Goal: Task Accomplishment & Management: Complete application form

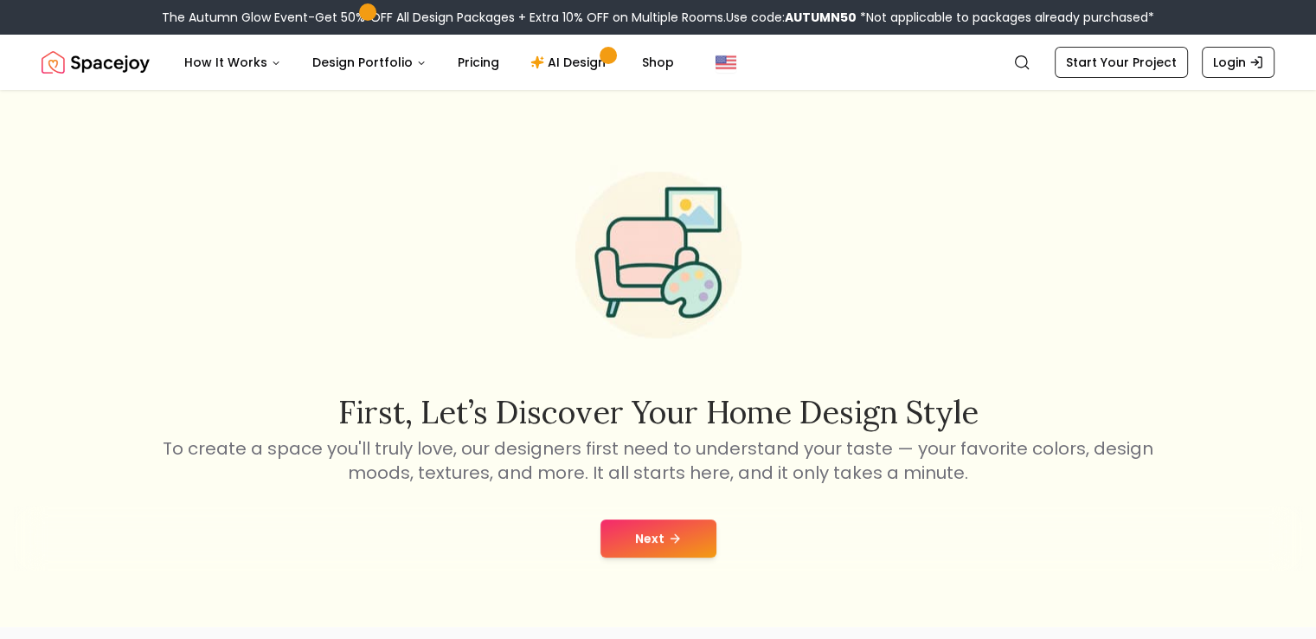
click at [652, 527] on button "Next" at bounding box center [659, 538] width 116 height 38
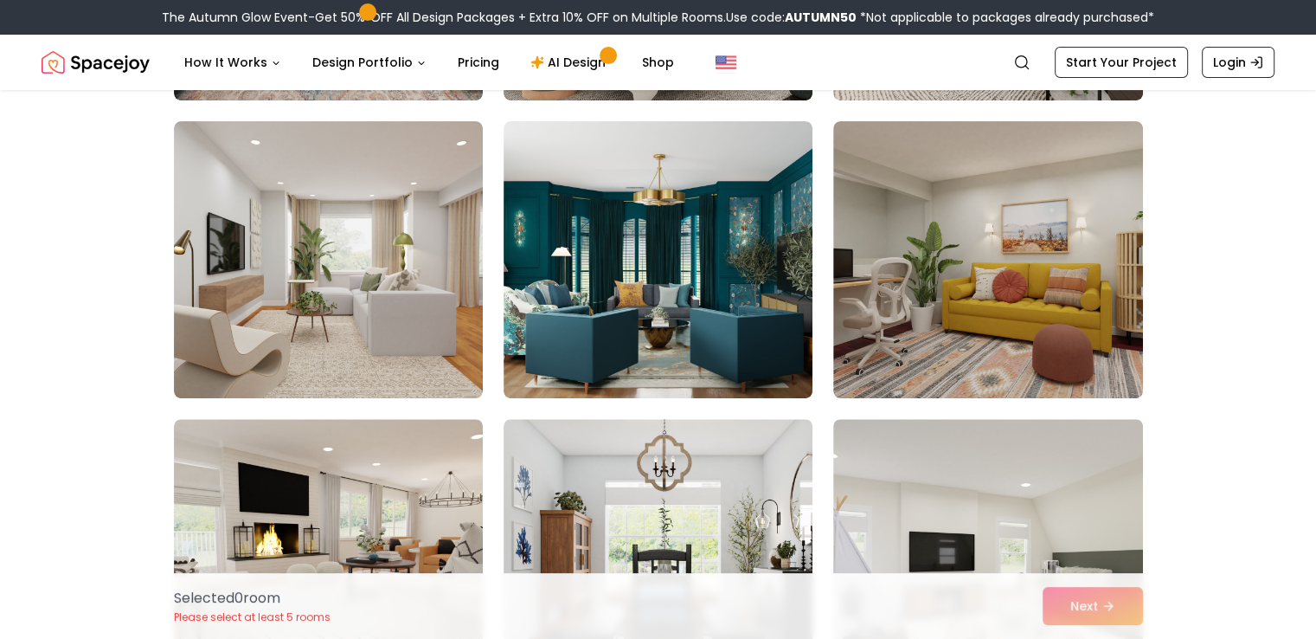
scroll to position [414, 0]
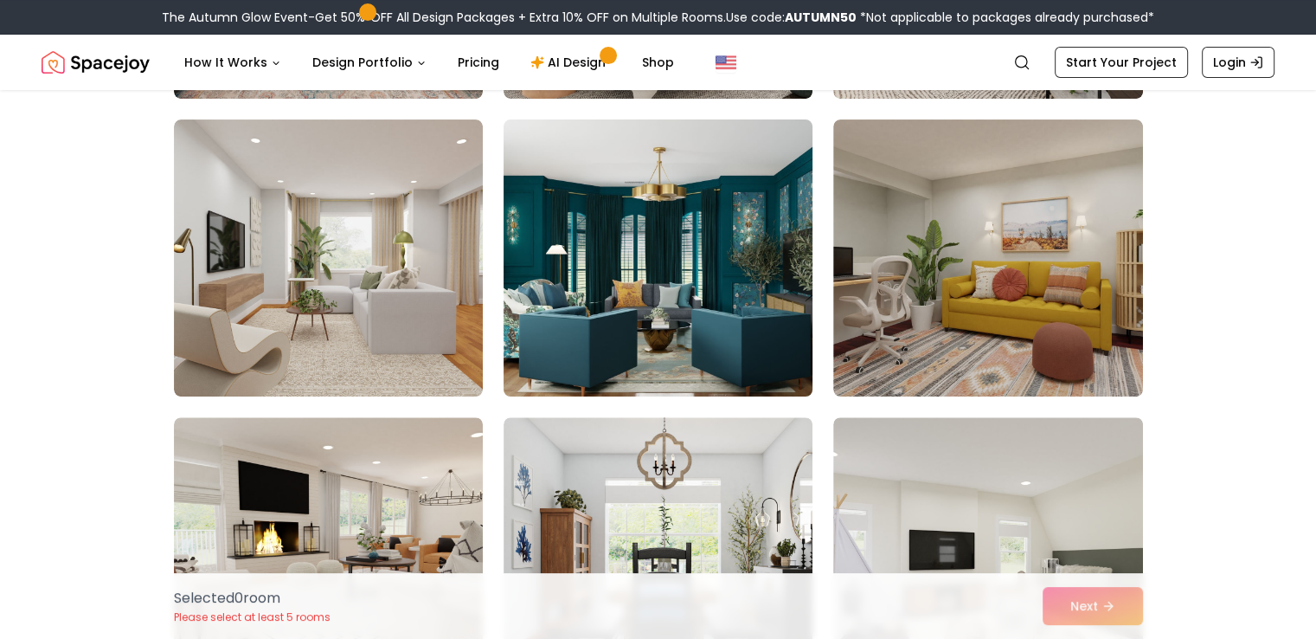
click at [672, 337] on img at bounding box center [658, 257] width 325 height 291
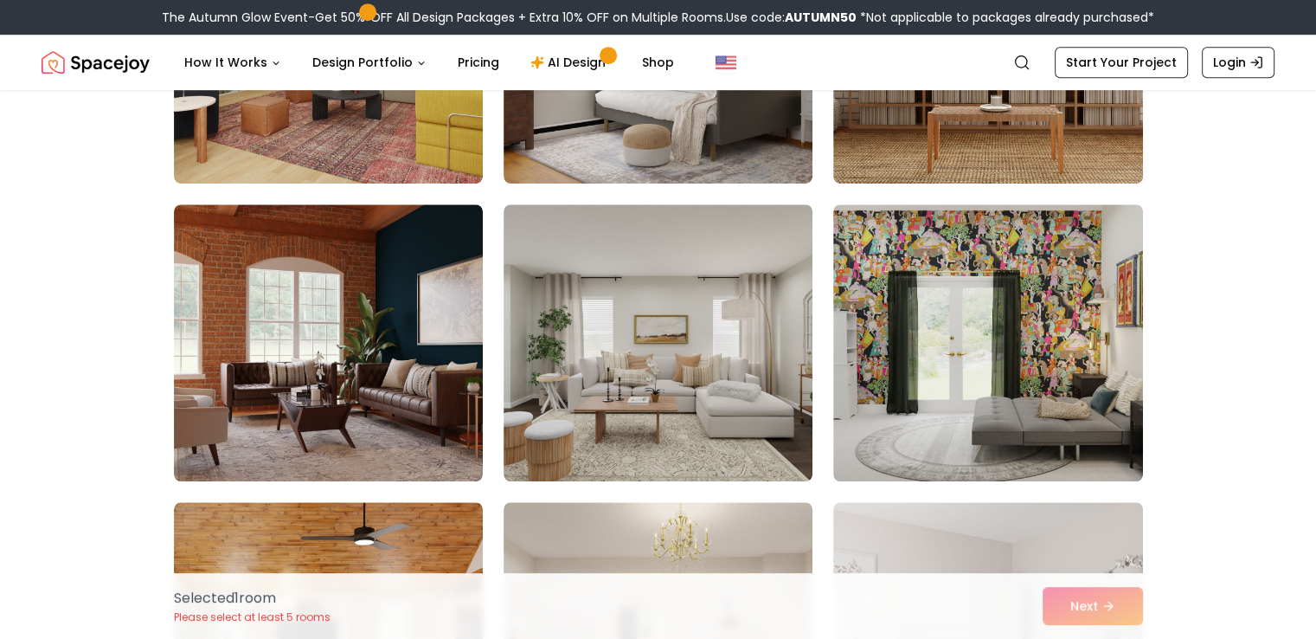
scroll to position [1222, 0]
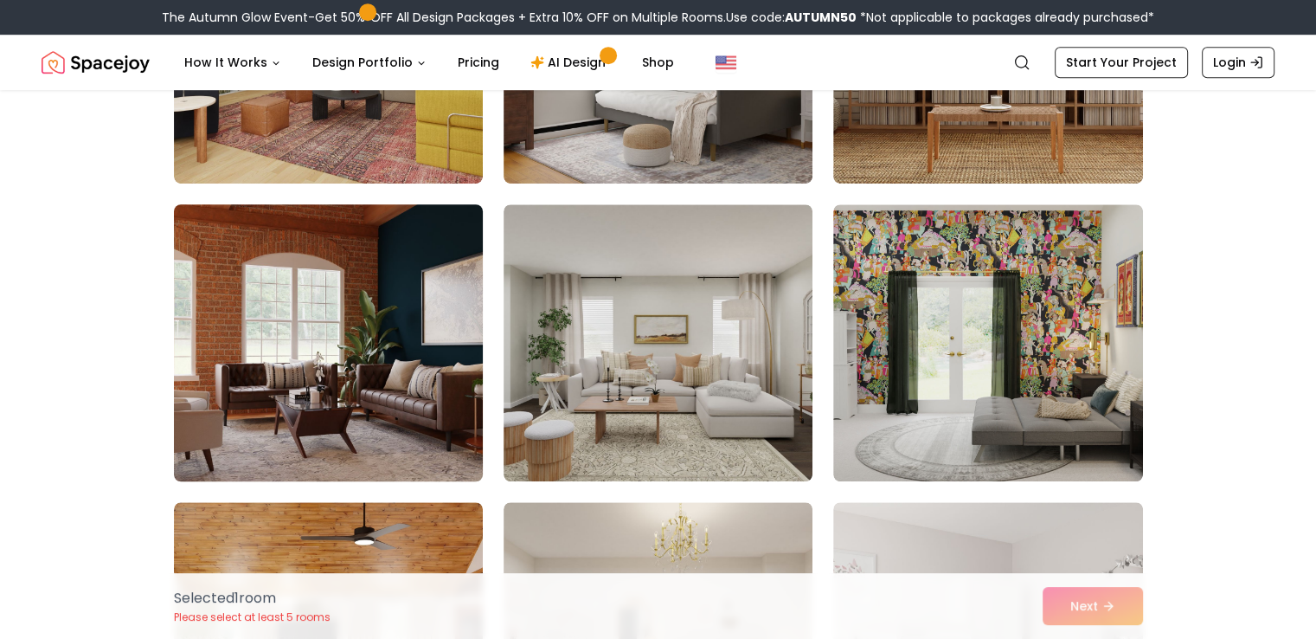
click at [430, 370] on img at bounding box center [328, 342] width 325 height 291
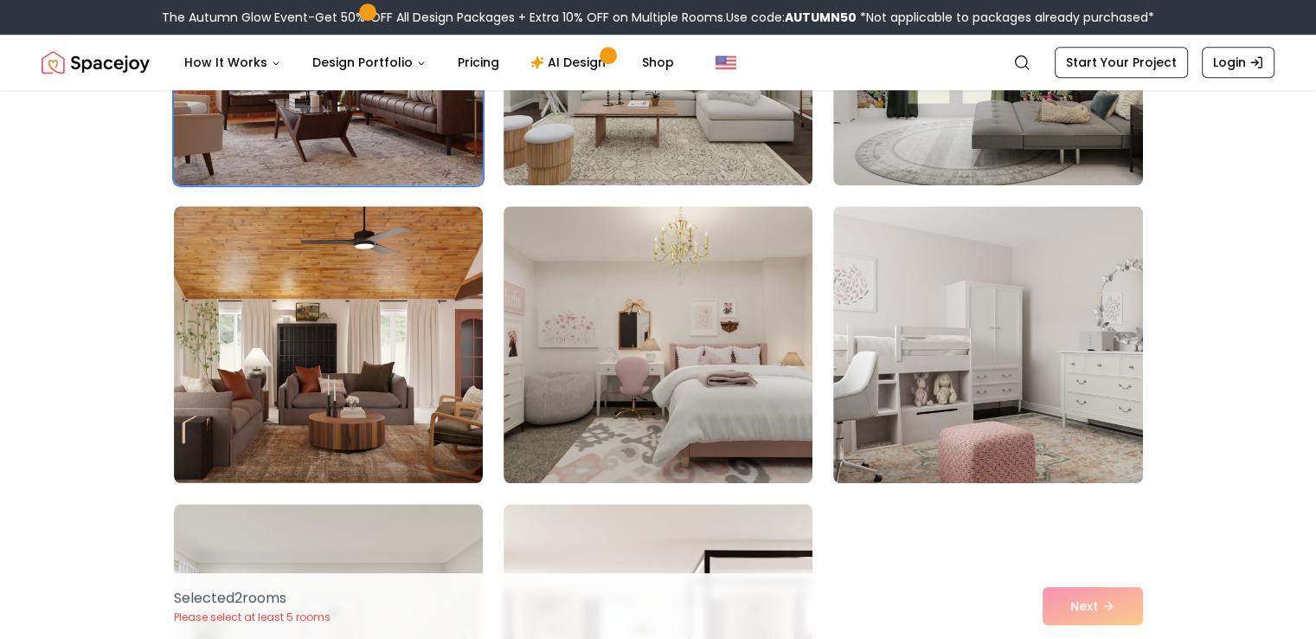
scroll to position [1520, 0]
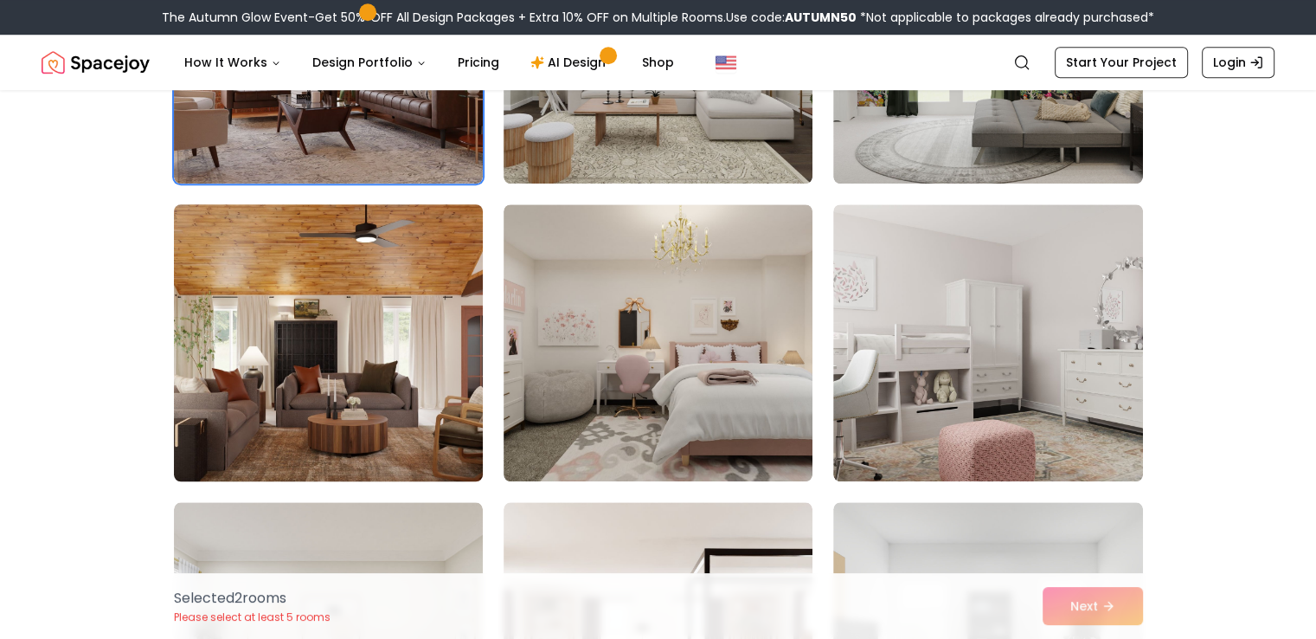
drag, startPoint x: 430, startPoint y: 370, endPoint x: 395, endPoint y: 361, distance: 36.5
click at [395, 361] on img at bounding box center [328, 342] width 325 height 291
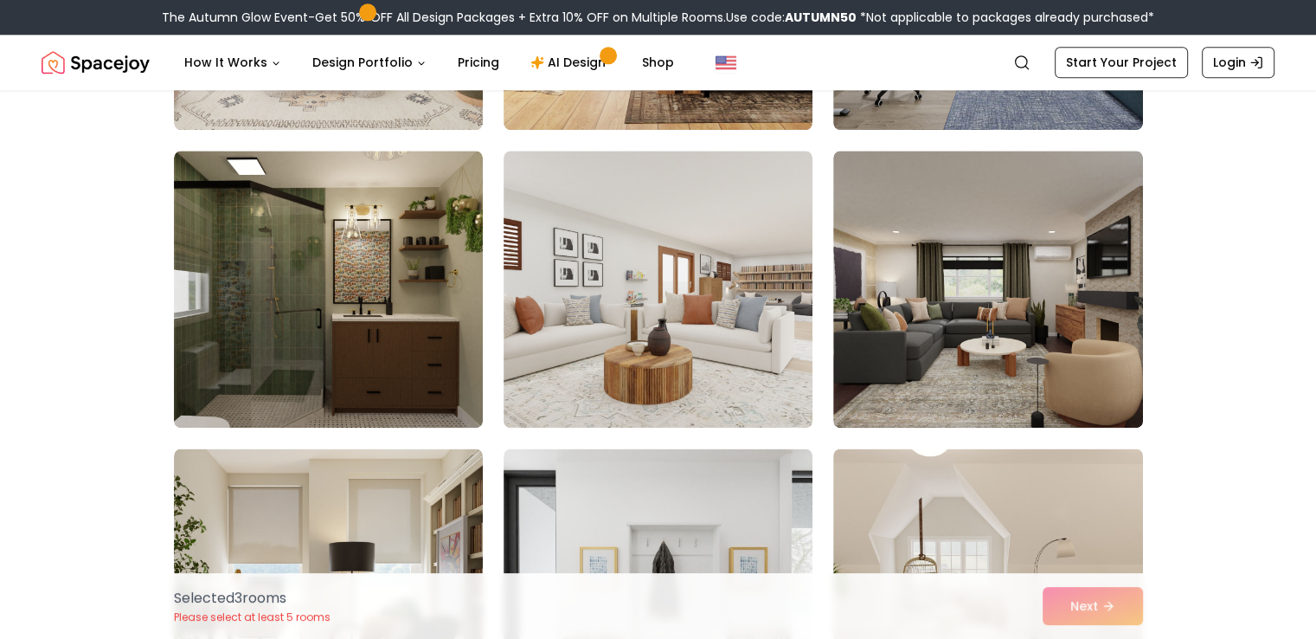
scroll to position [2177, 0]
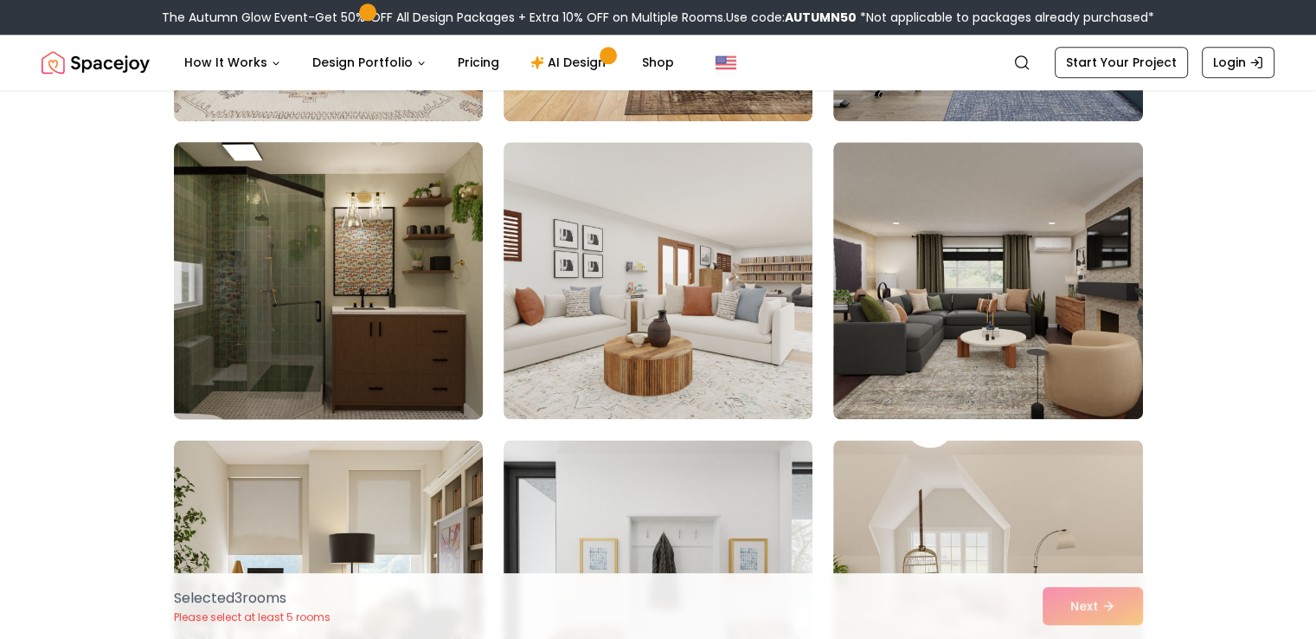
click at [388, 392] on img at bounding box center [328, 280] width 325 height 291
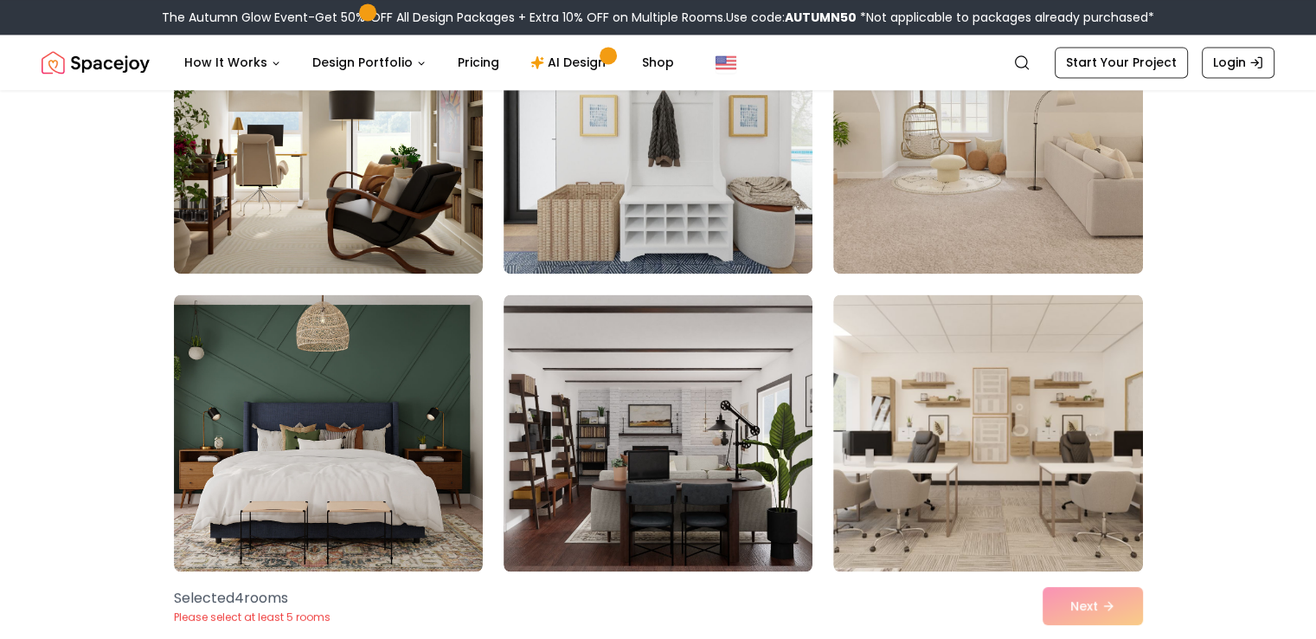
scroll to position [2620, 0]
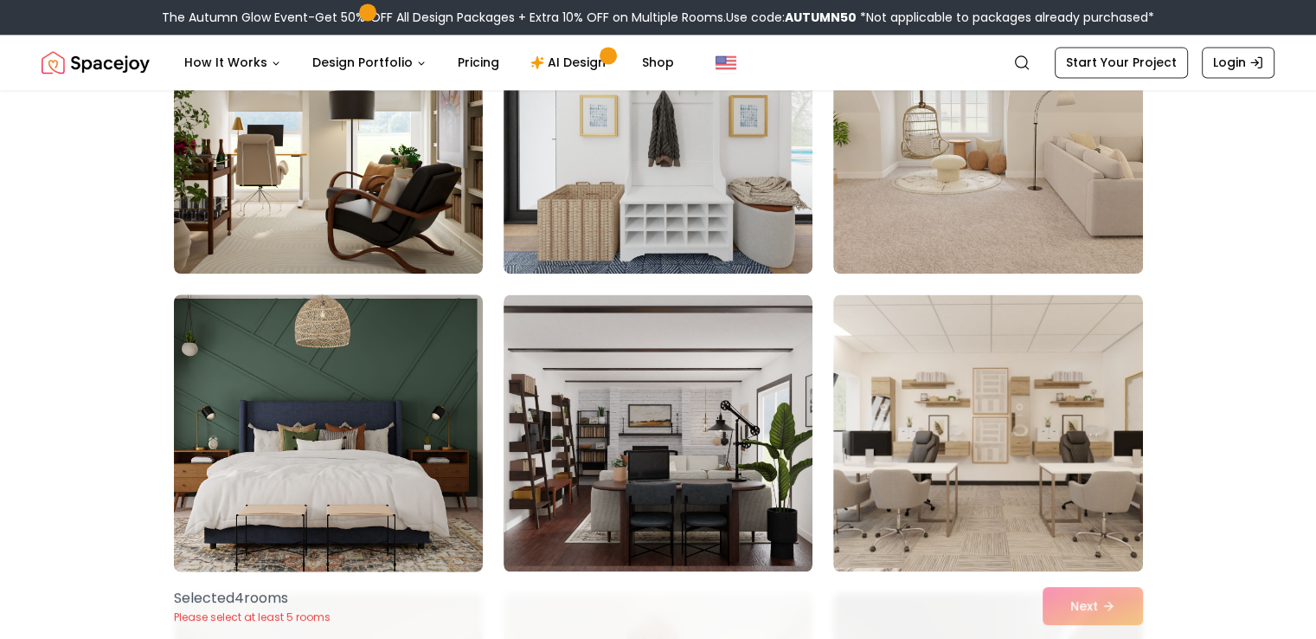
drag, startPoint x: 388, startPoint y: 392, endPoint x: 405, endPoint y: 364, distance: 32.7
click at [405, 364] on img at bounding box center [328, 432] width 325 height 291
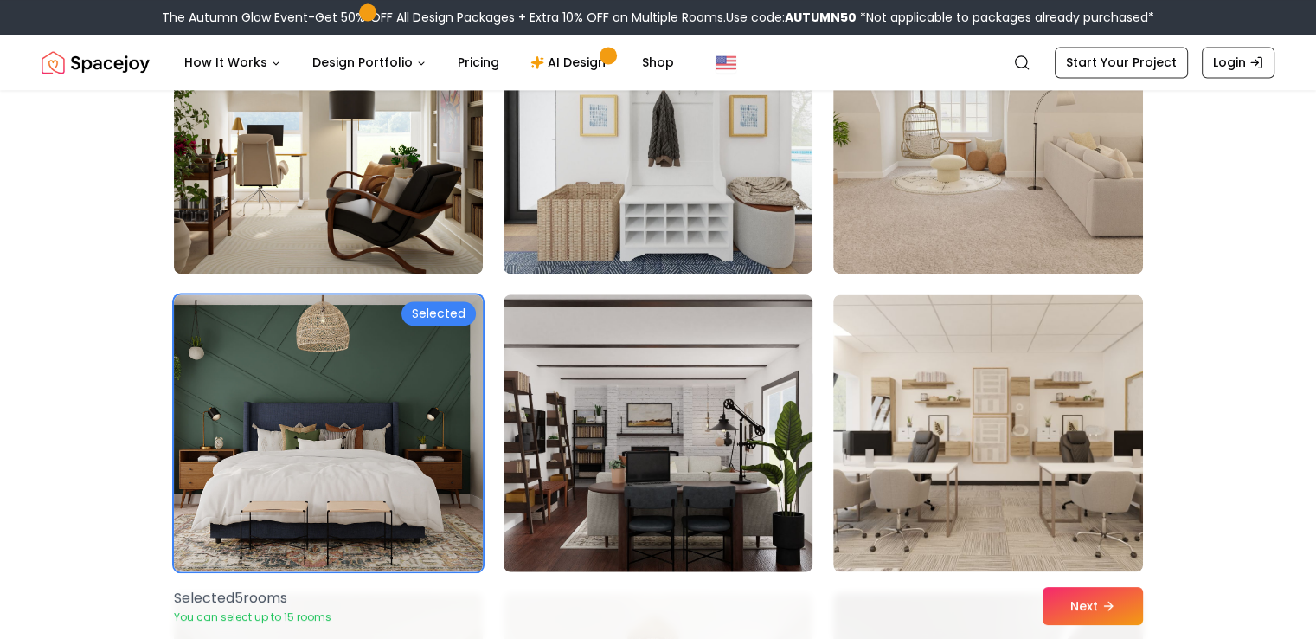
click at [599, 393] on img at bounding box center [658, 432] width 325 height 291
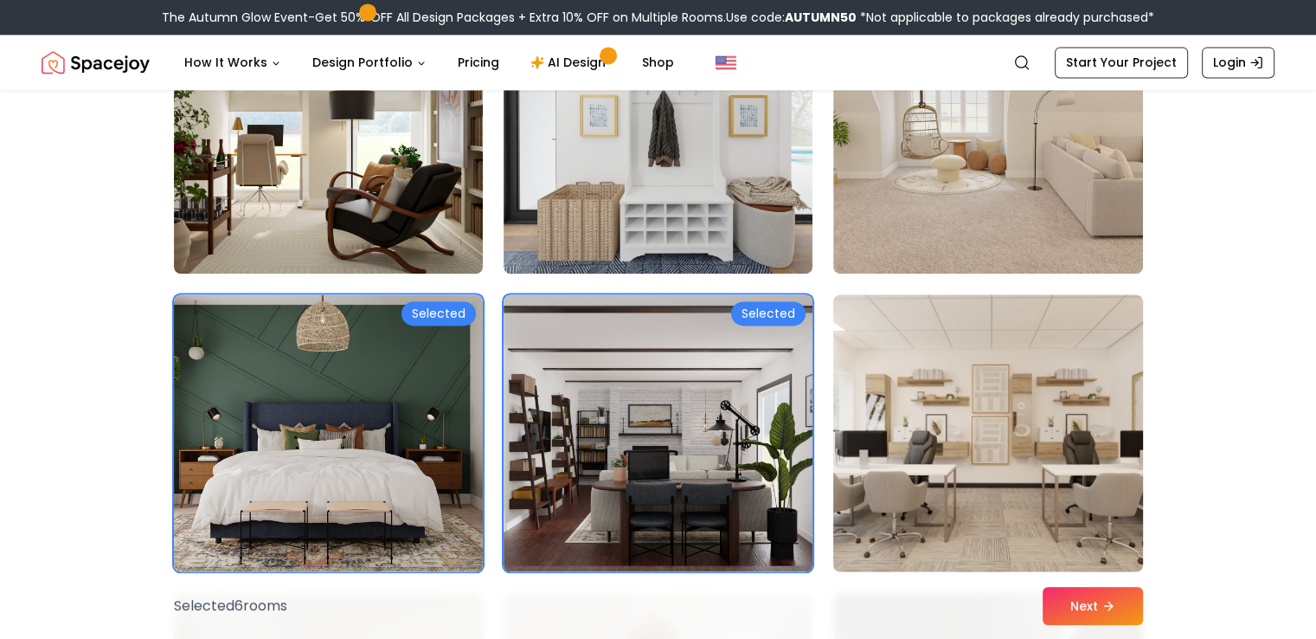
click at [1044, 382] on img at bounding box center [988, 432] width 325 height 291
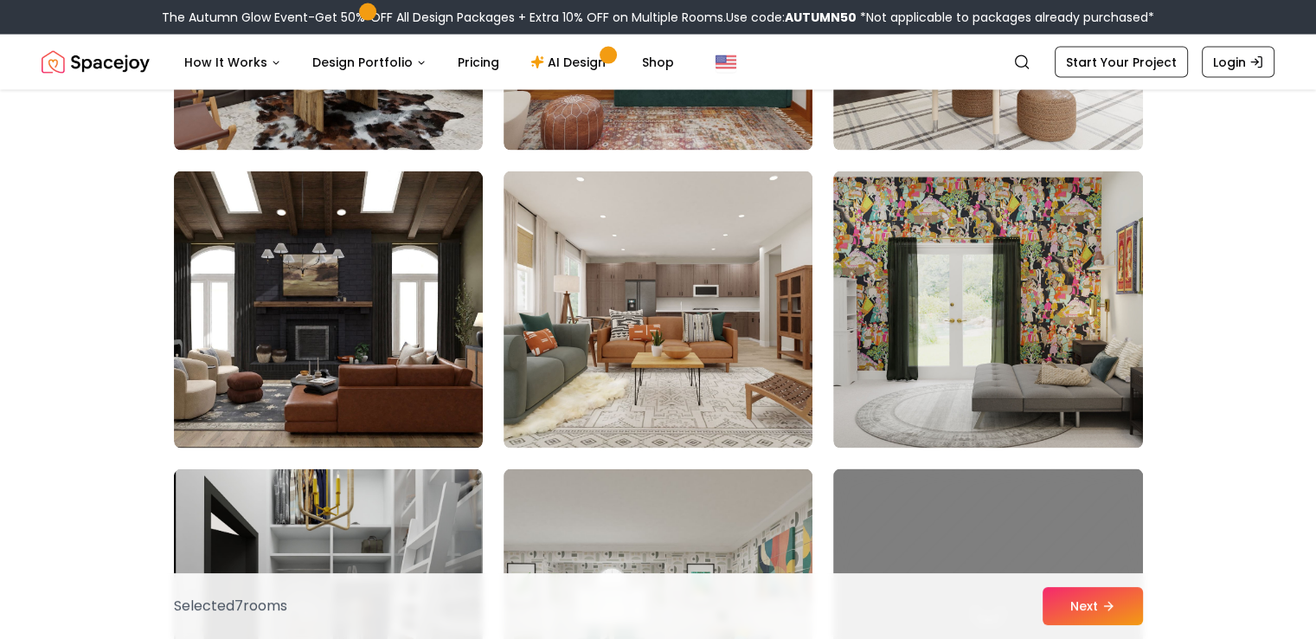
scroll to position [3637, 0]
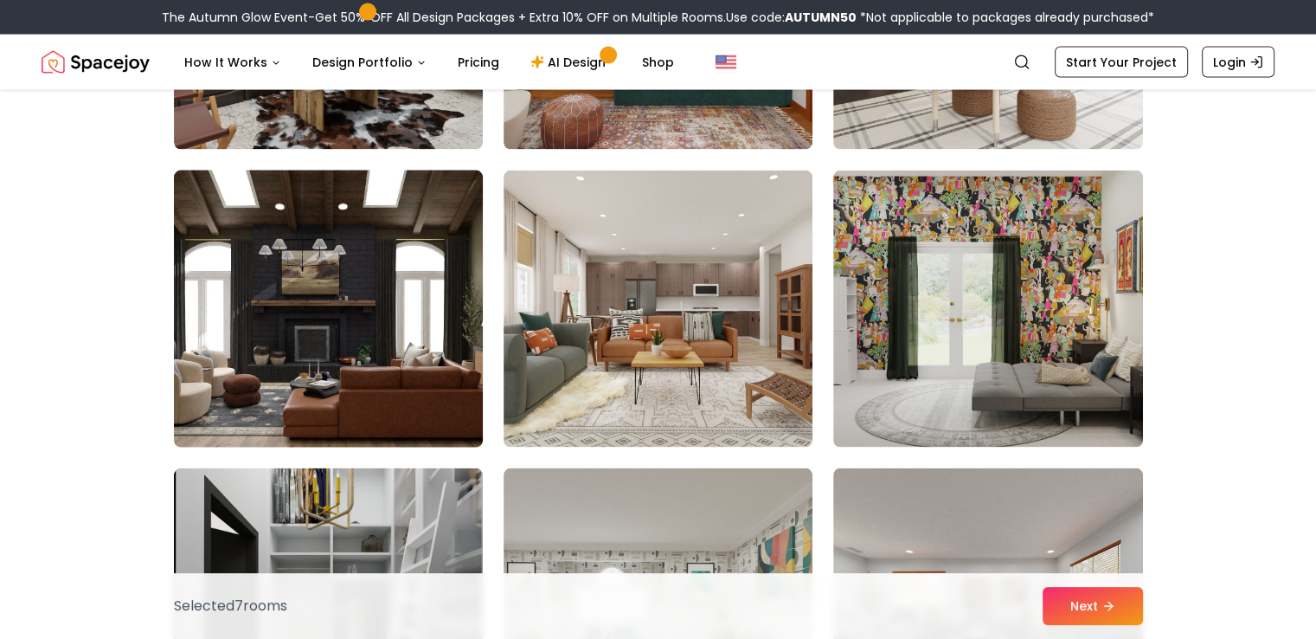
click at [383, 386] on img at bounding box center [328, 309] width 325 height 291
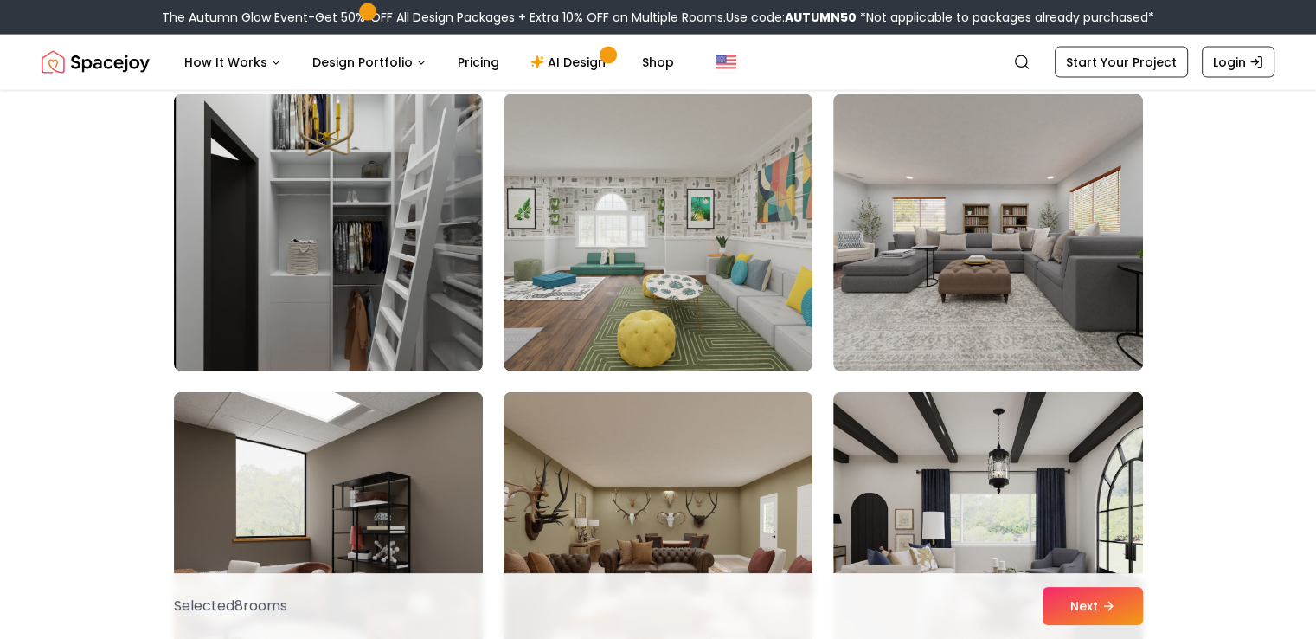
scroll to position [4029, 0]
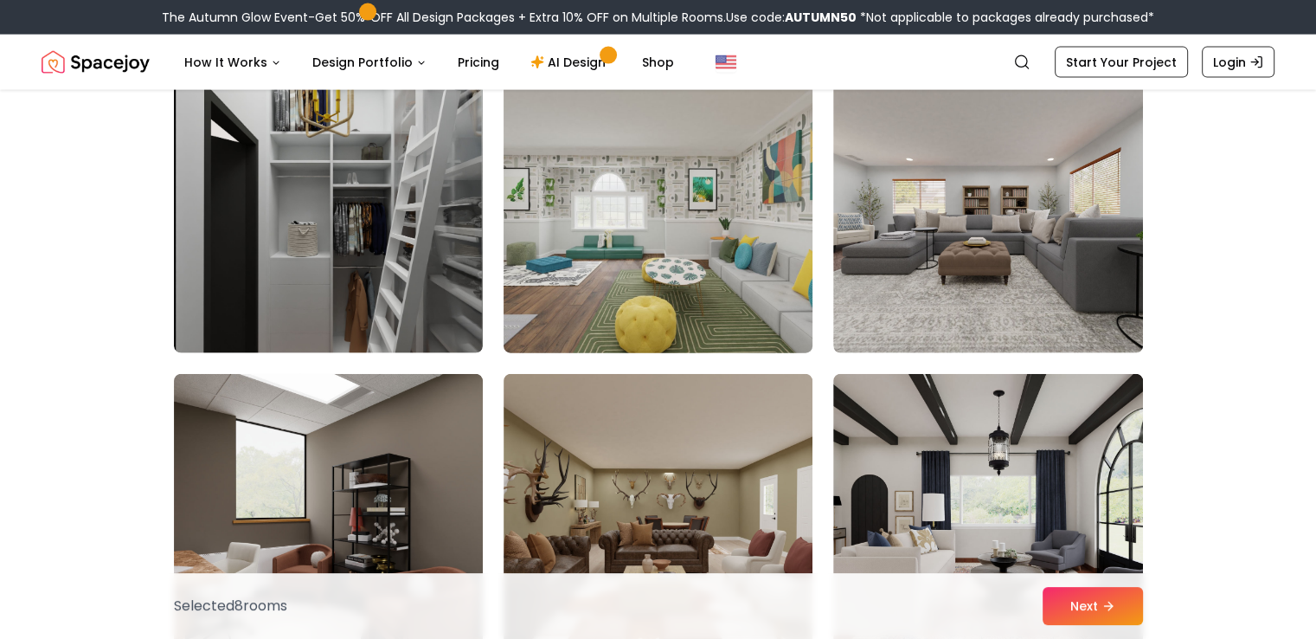
click at [644, 264] on img at bounding box center [658, 214] width 325 height 291
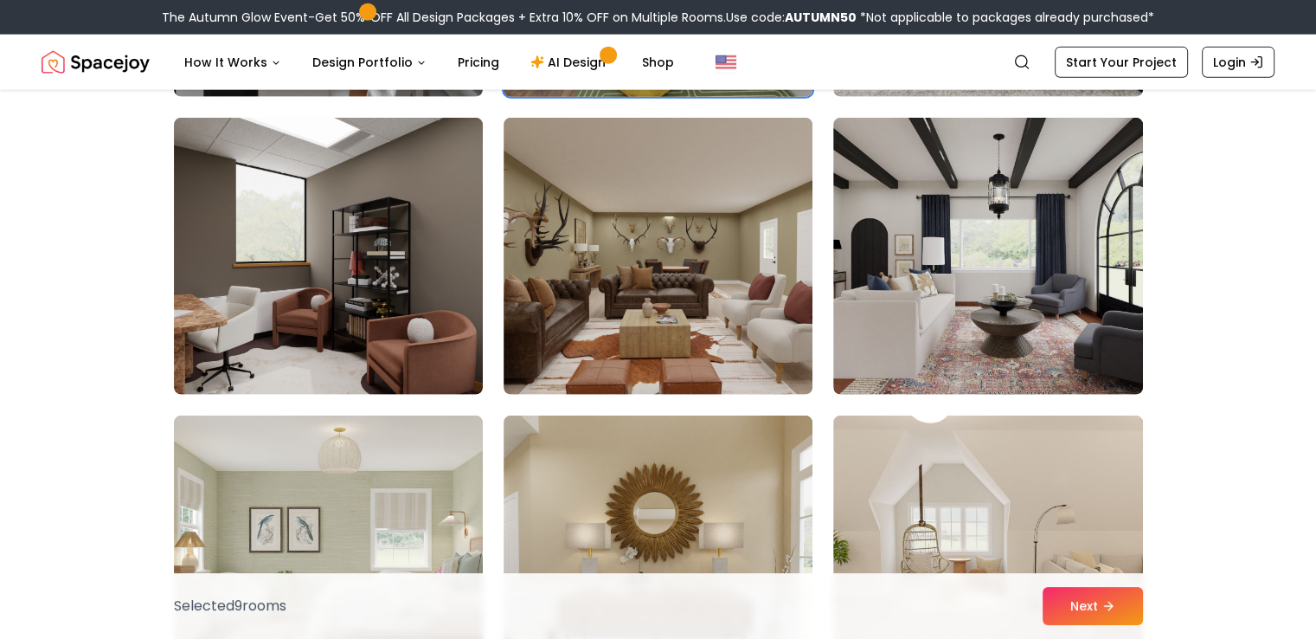
scroll to position [4297, 0]
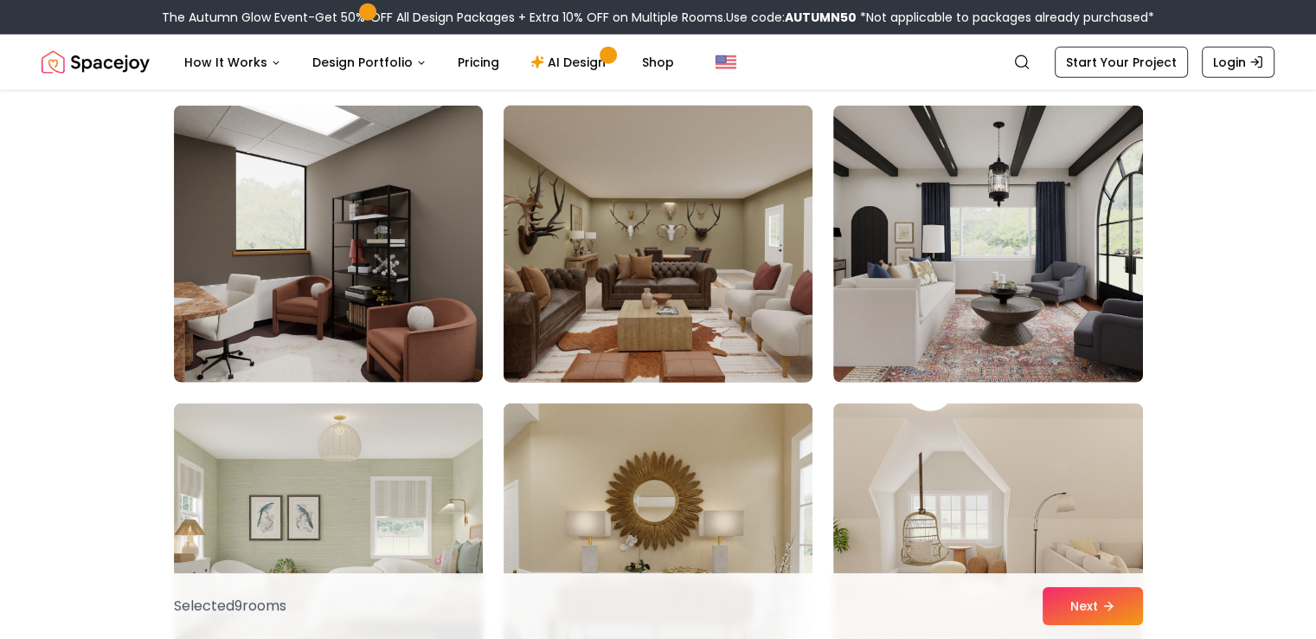
drag, startPoint x: 644, startPoint y: 264, endPoint x: 593, endPoint y: 176, distance: 102.0
click at [593, 176] on img at bounding box center [658, 244] width 325 height 291
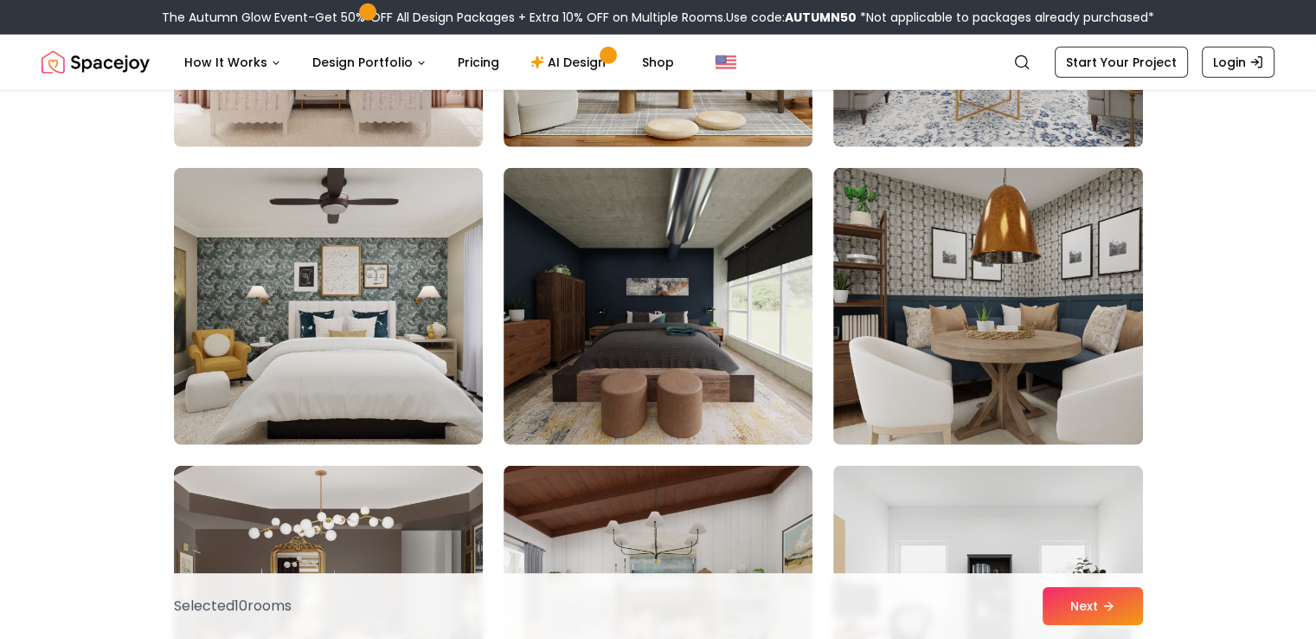
scroll to position [5161, 0]
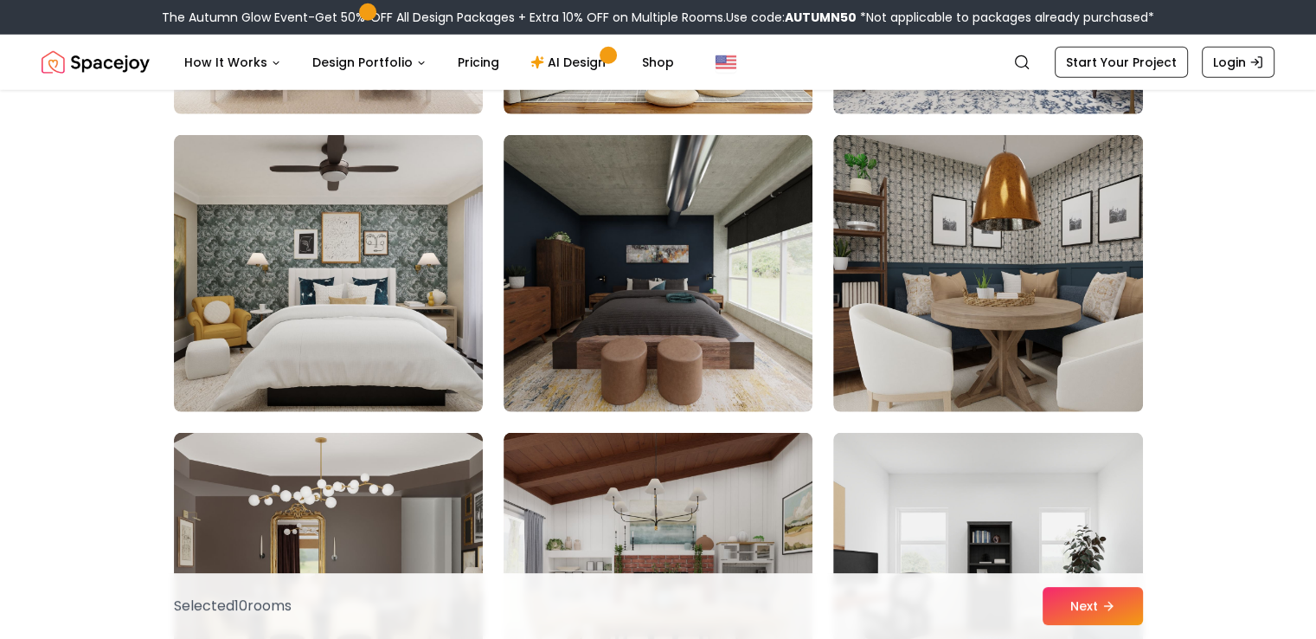
click at [713, 292] on img at bounding box center [658, 273] width 309 height 277
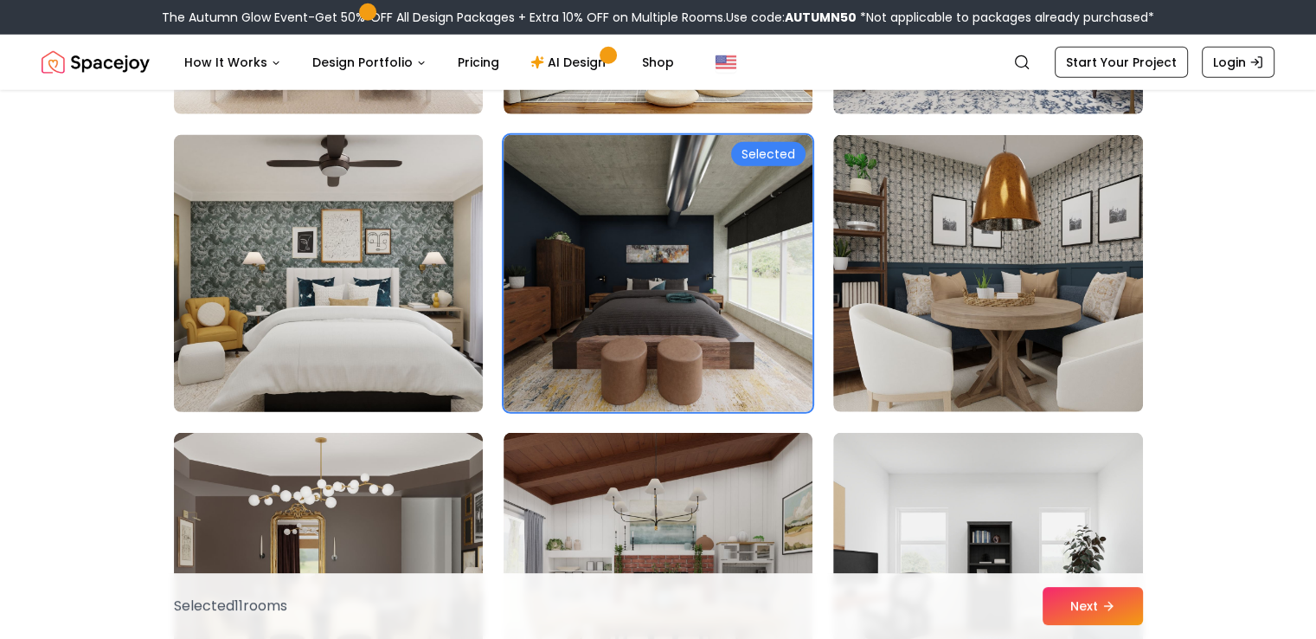
click at [308, 312] on img at bounding box center [328, 273] width 325 height 291
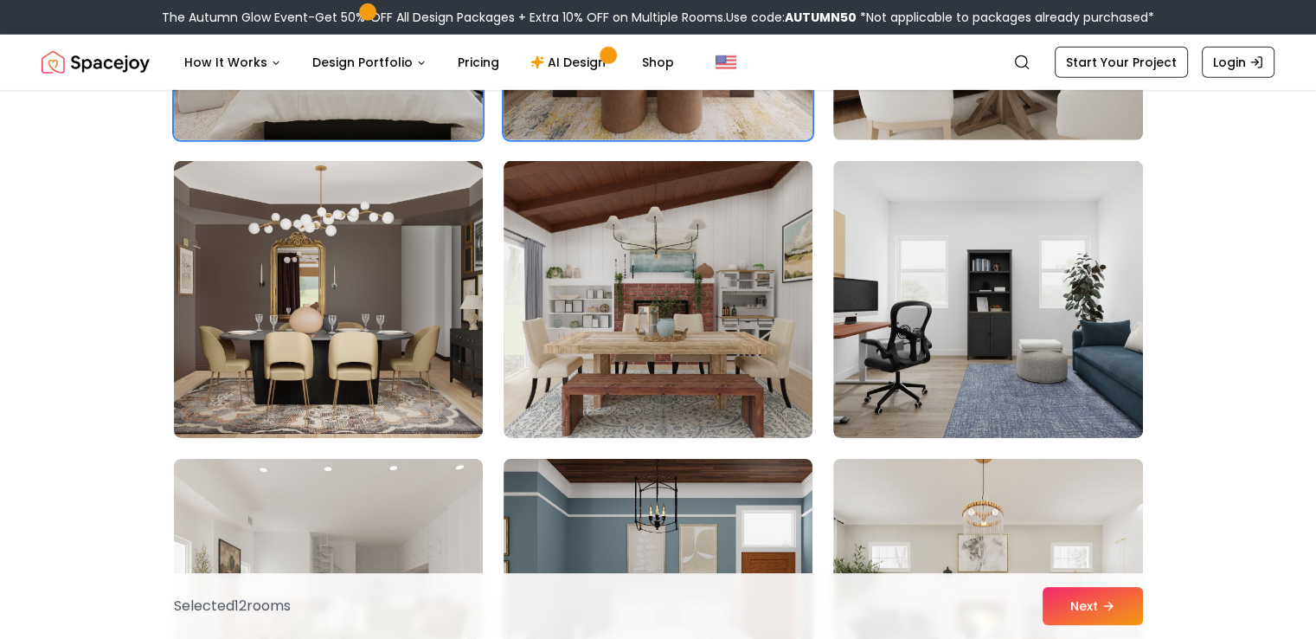
scroll to position [5436, 0]
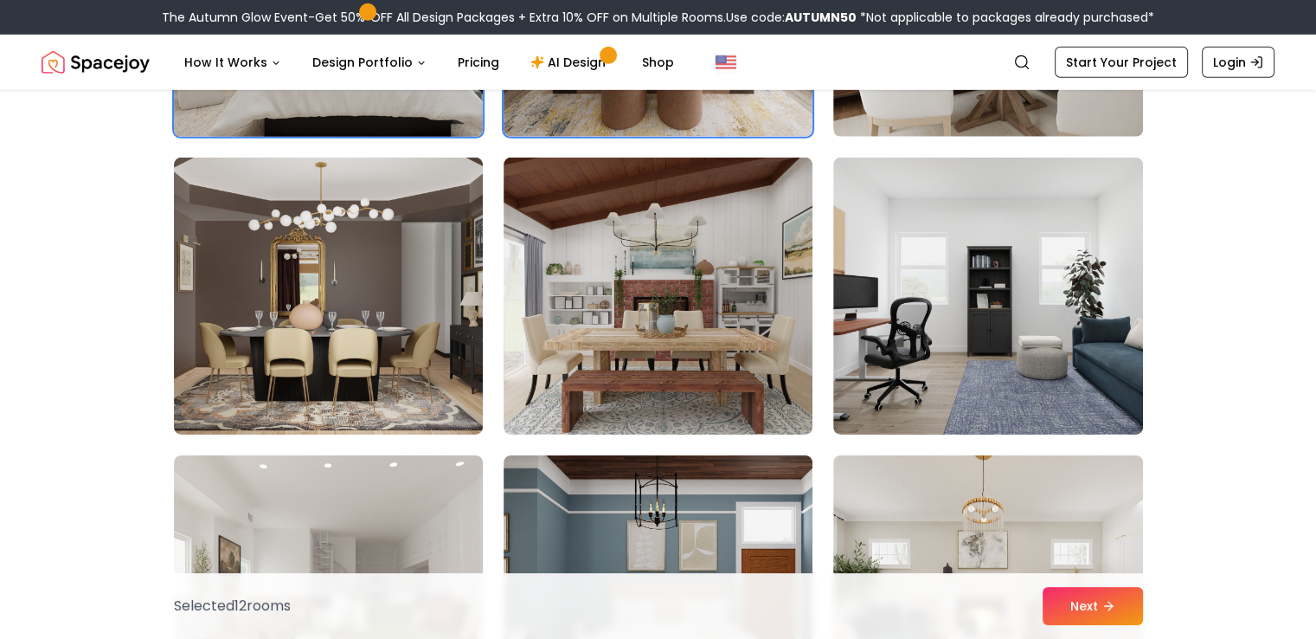
click at [308, 312] on img at bounding box center [328, 295] width 309 height 277
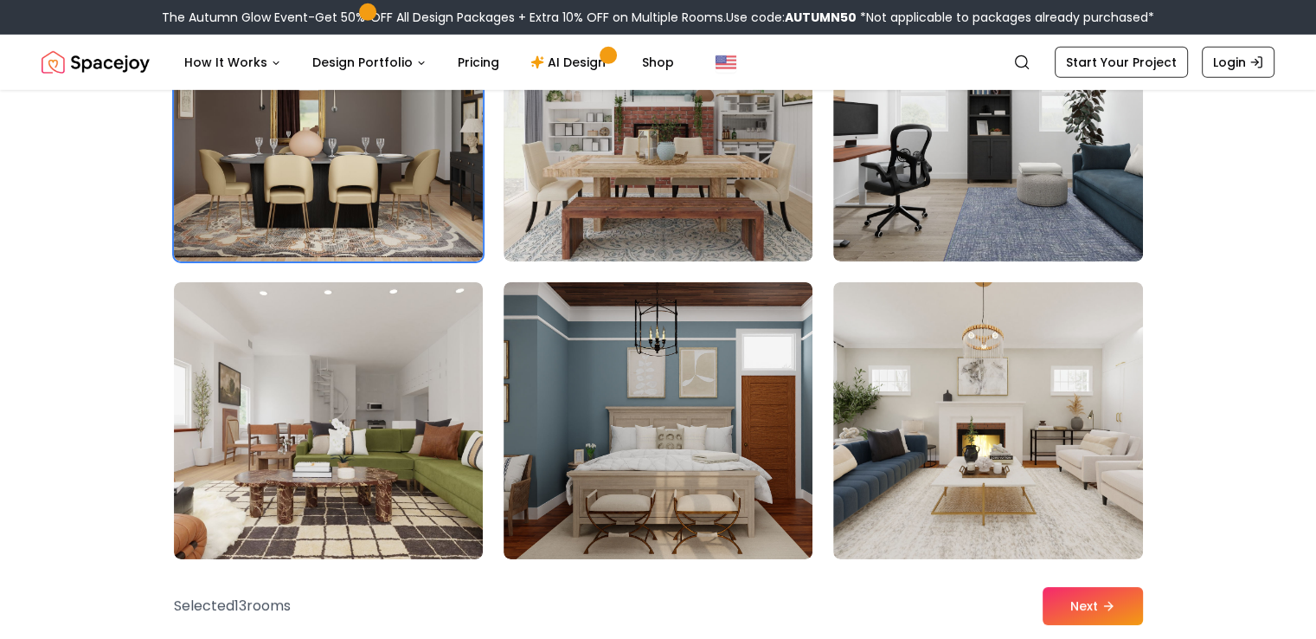
scroll to position [5642, 0]
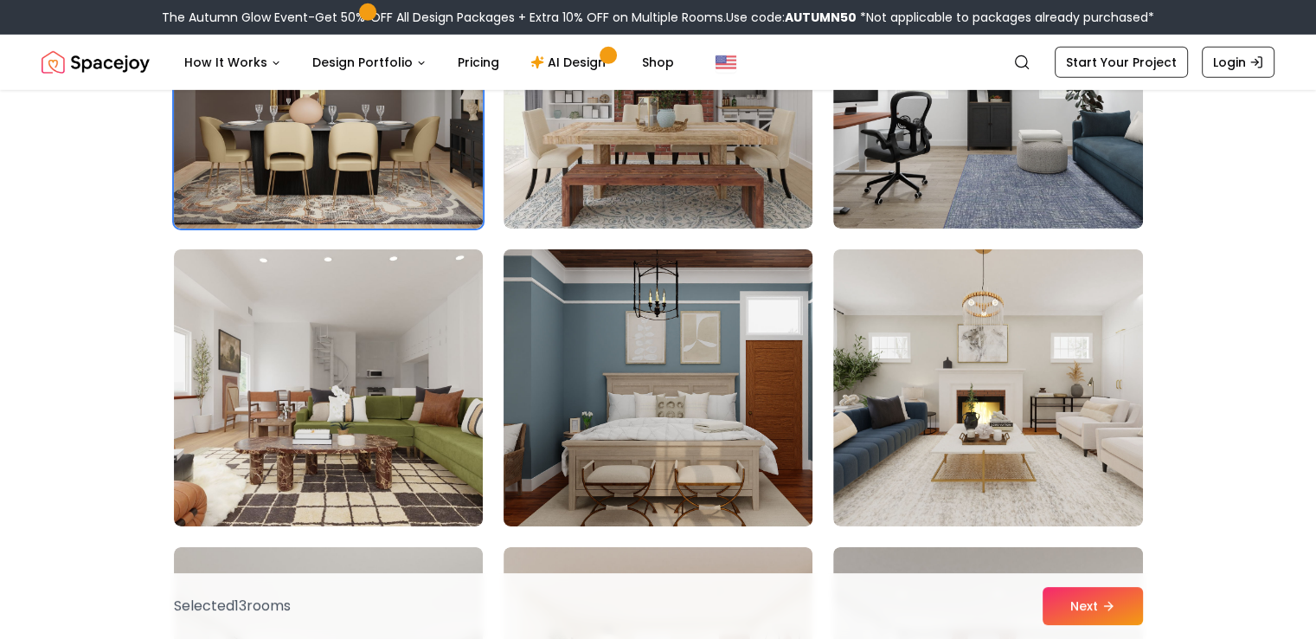
click at [627, 318] on img at bounding box center [658, 387] width 325 height 291
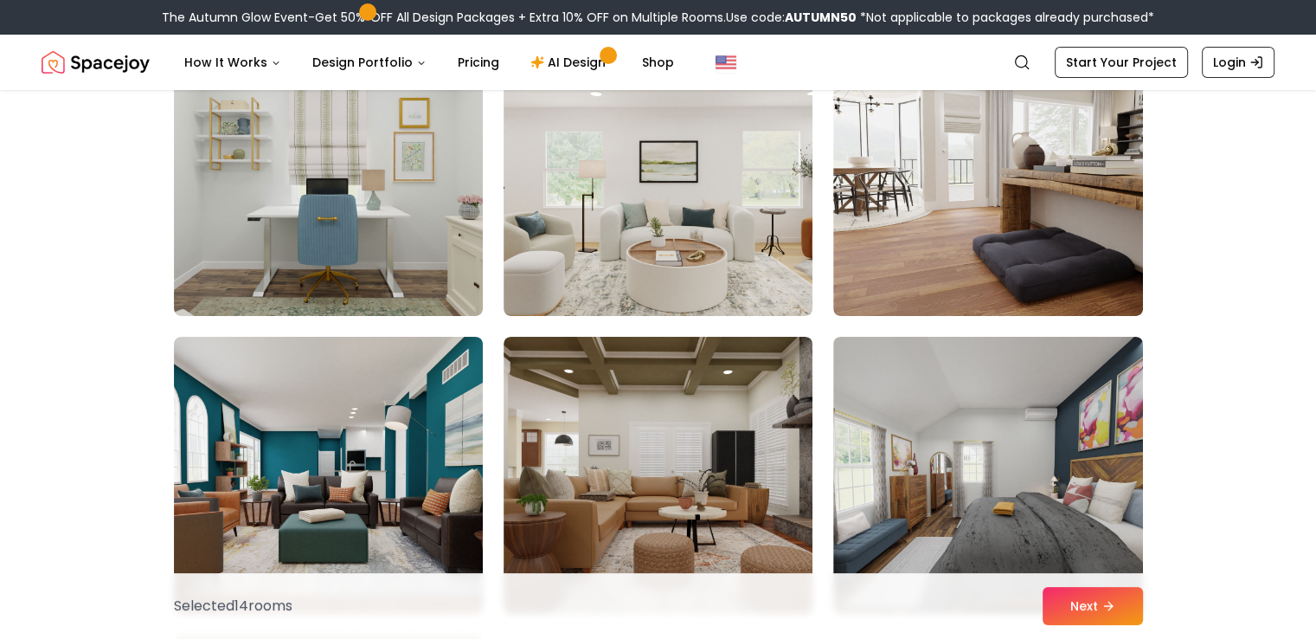
scroll to position [6649, 0]
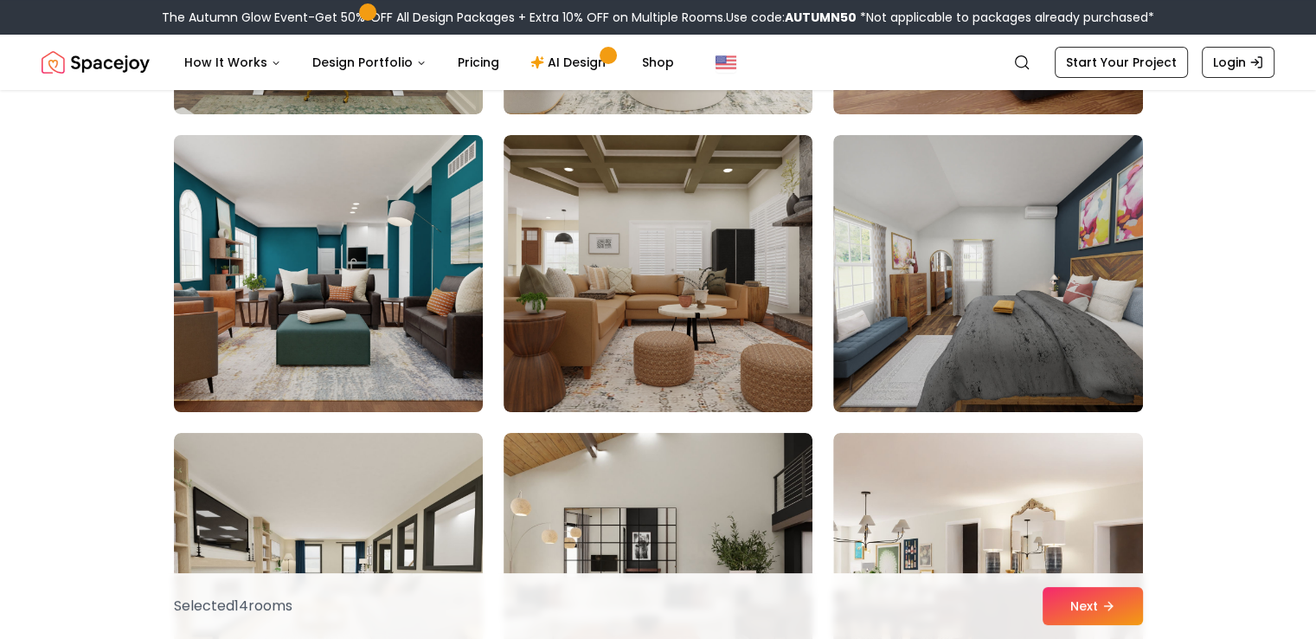
click at [440, 354] on img at bounding box center [328, 273] width 325 height 291
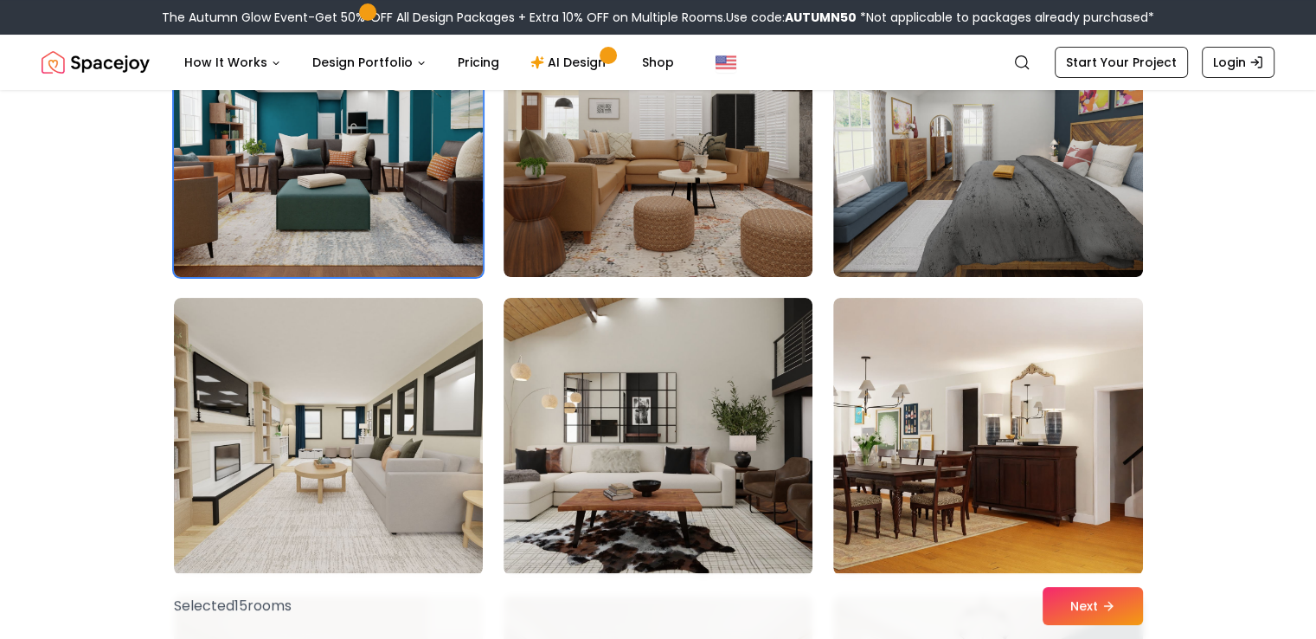
scroll to position [6819, 0]
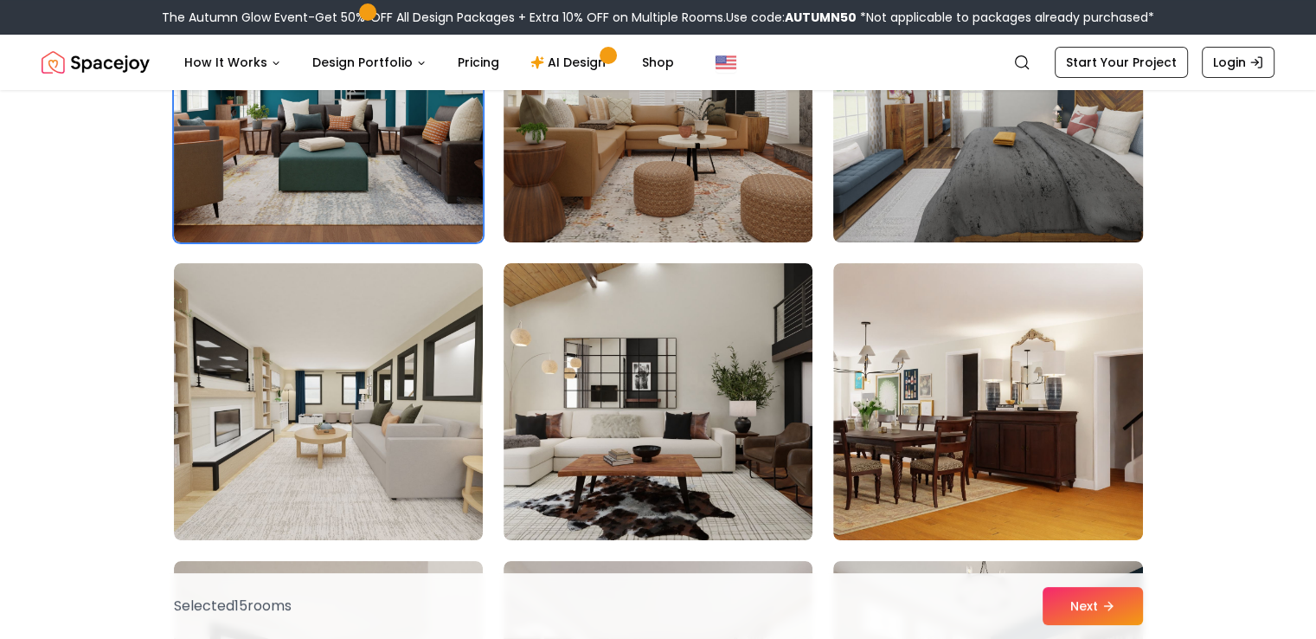
click at [1110, 170] on img at bounding box center [988, 103] width 325 height 291
click at [1059, 170] on img at bounding box center [988, 103] width 325 height 291
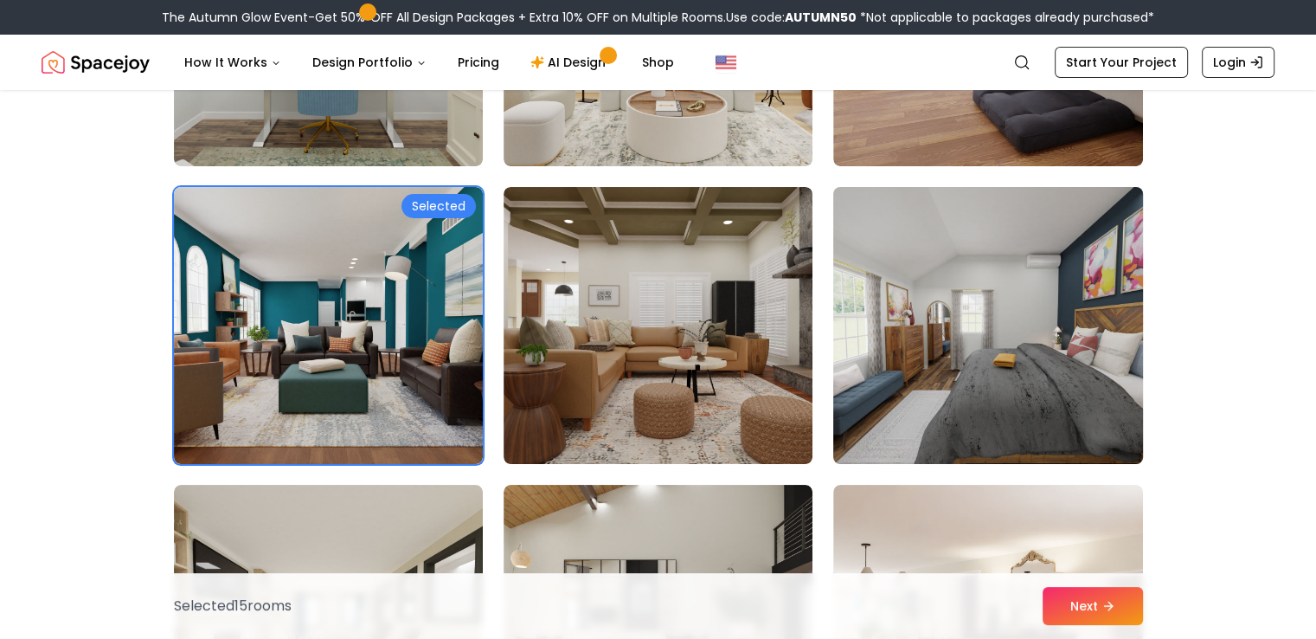
scroll to position [6596, 0]
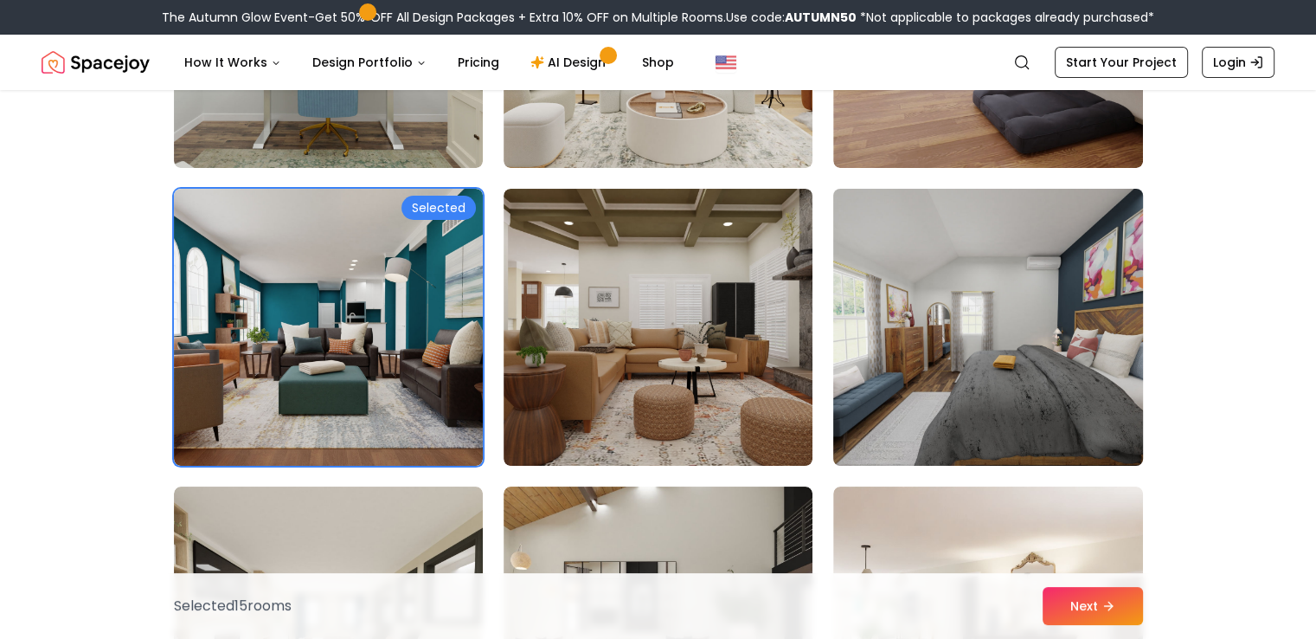
click at [975, 306] on img at bounding box center [988, 327] width 325 height 291
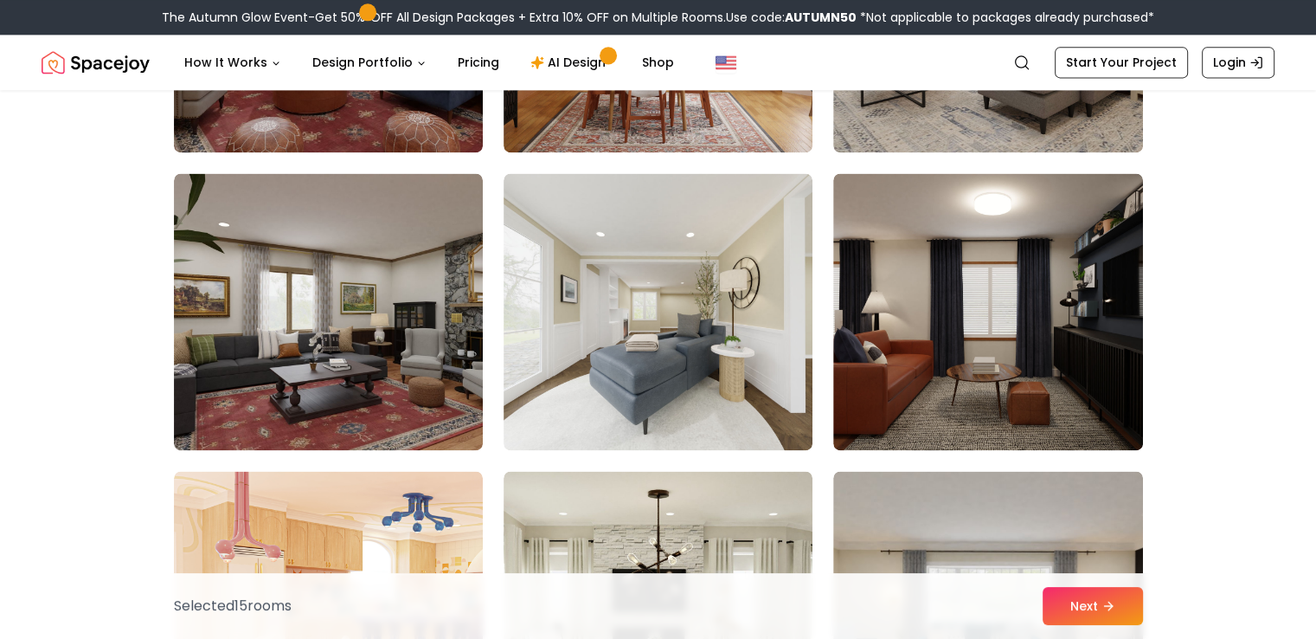
scroll to position [8991, 0]
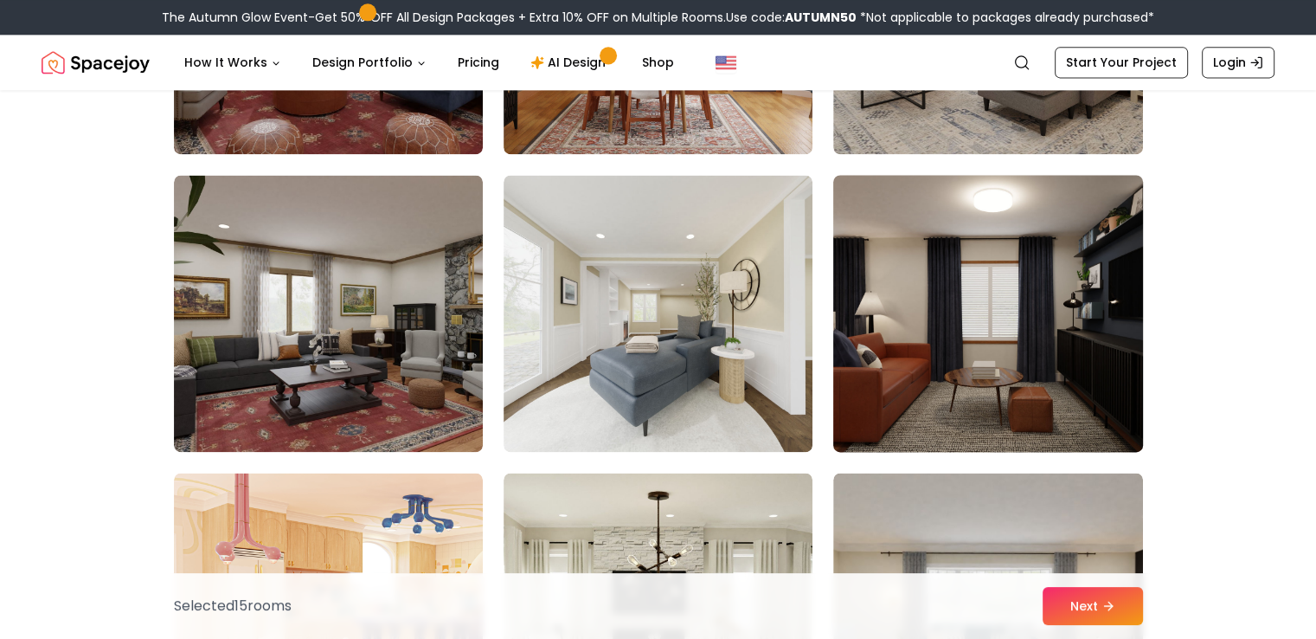
click at [1044, 259] on img at bounding box center [988, 313] width 325 height 291
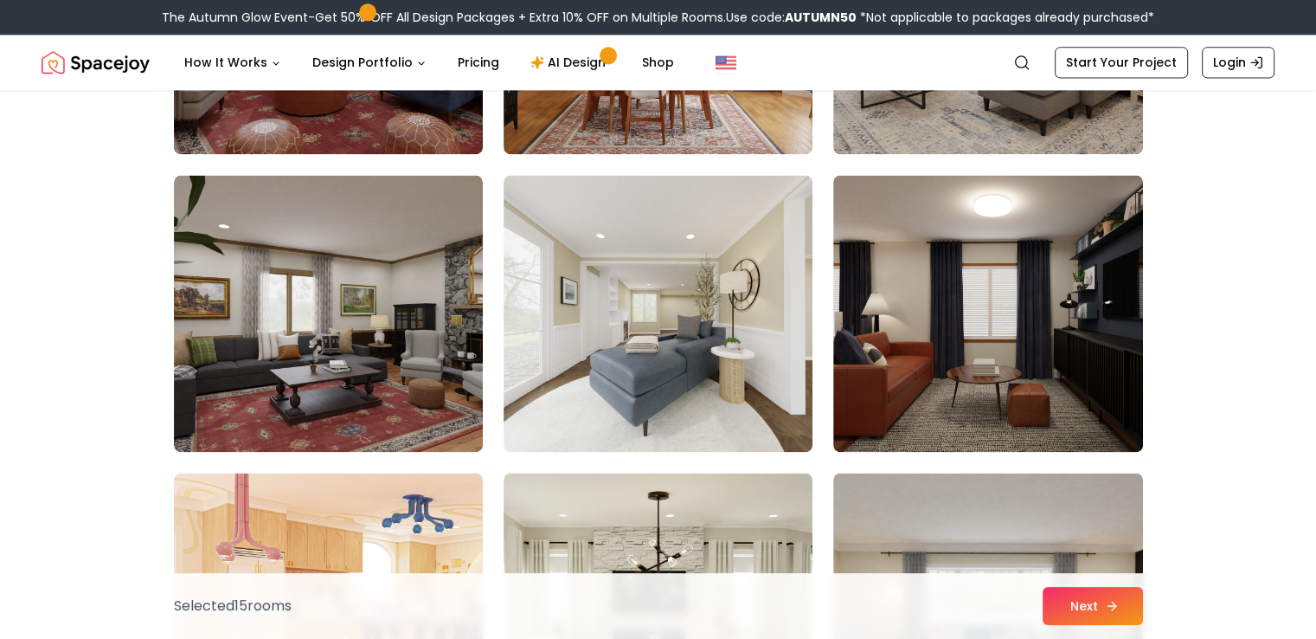
click at [1096, 597] on button "Next" at bounding box center [1093, 606] width 100 height 38
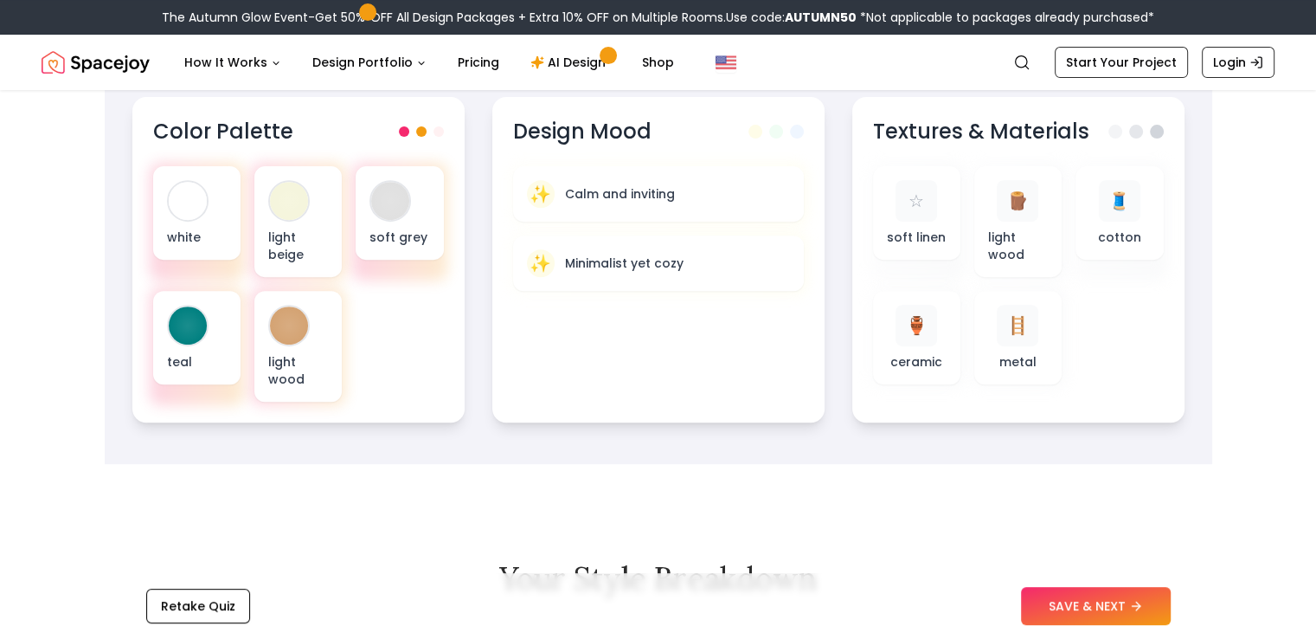
scroll to position [637, 0]
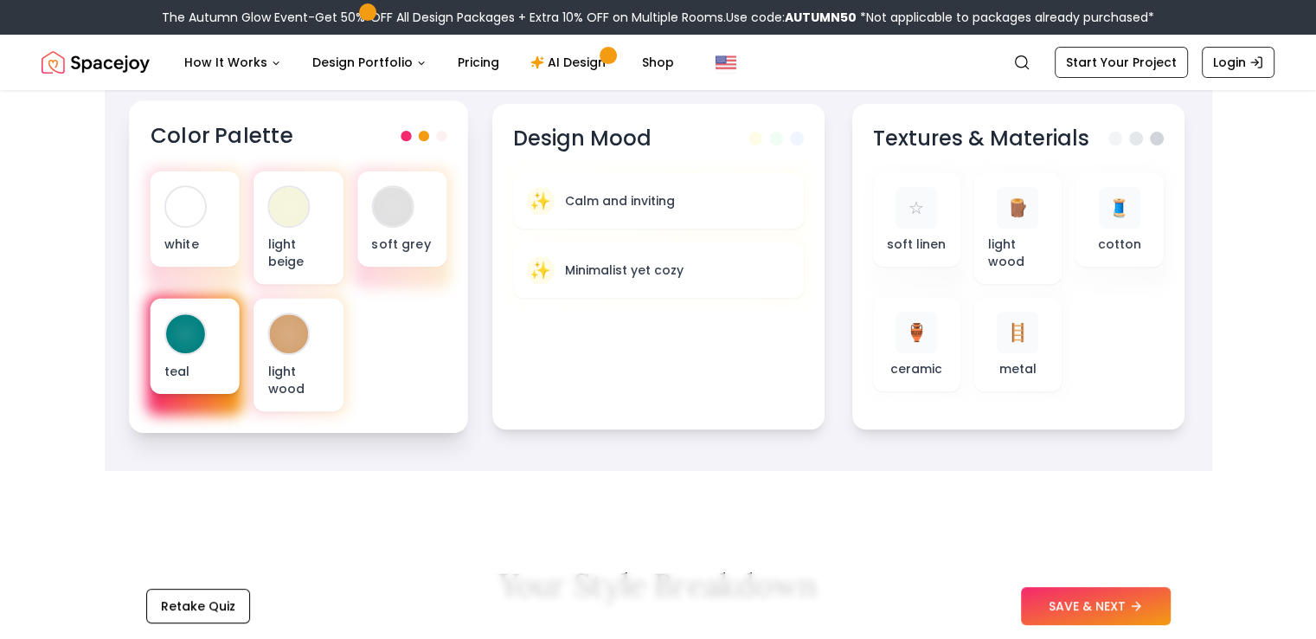
click at [184, 354] on div at bounding box center [185, 333] width 42 height 42
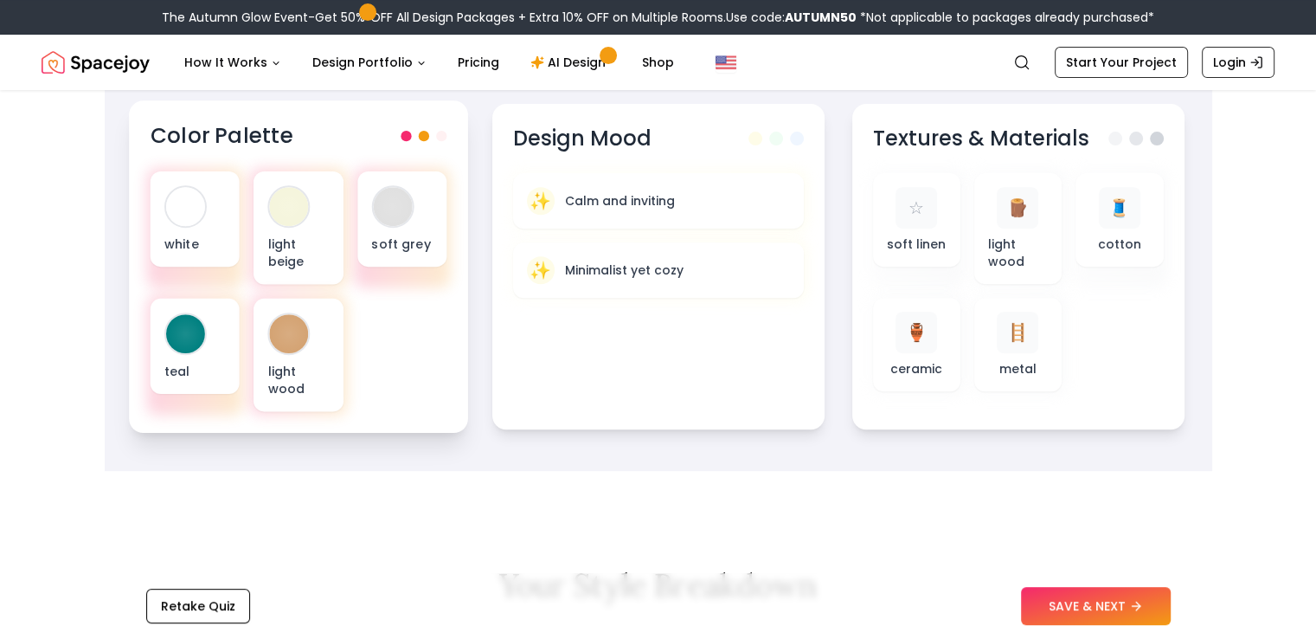
click at [439, 135] on span at bounding box center [441, 136] width 10 height 10
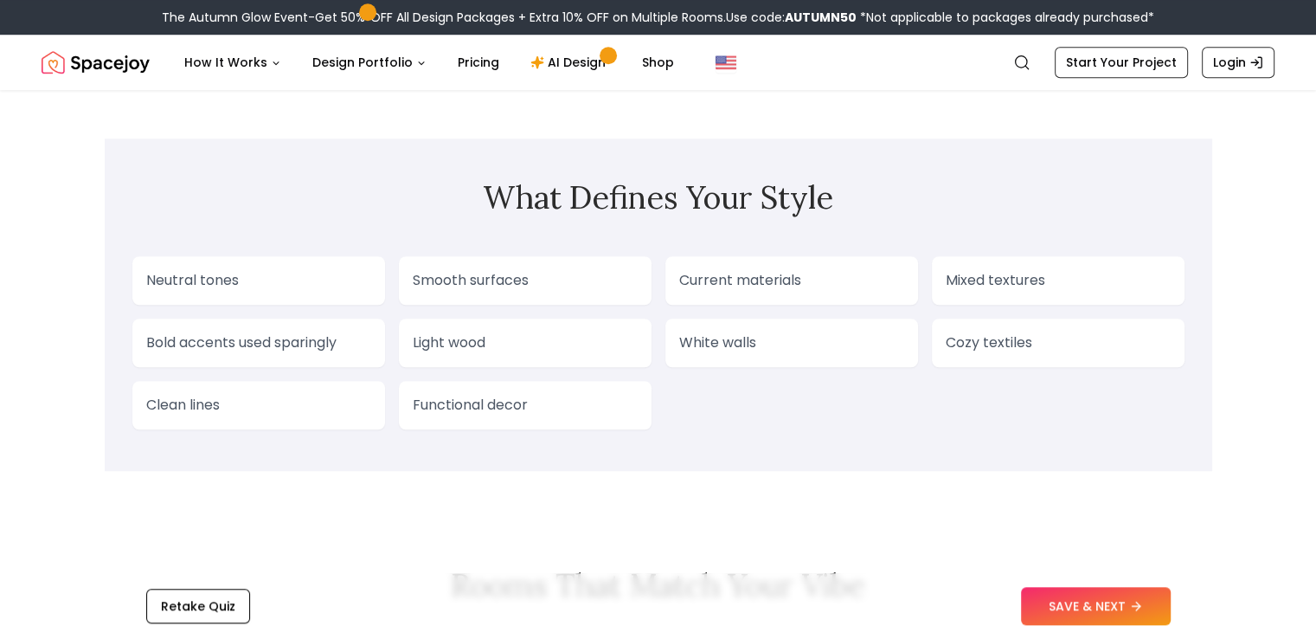
scroll to position [1430, 0]
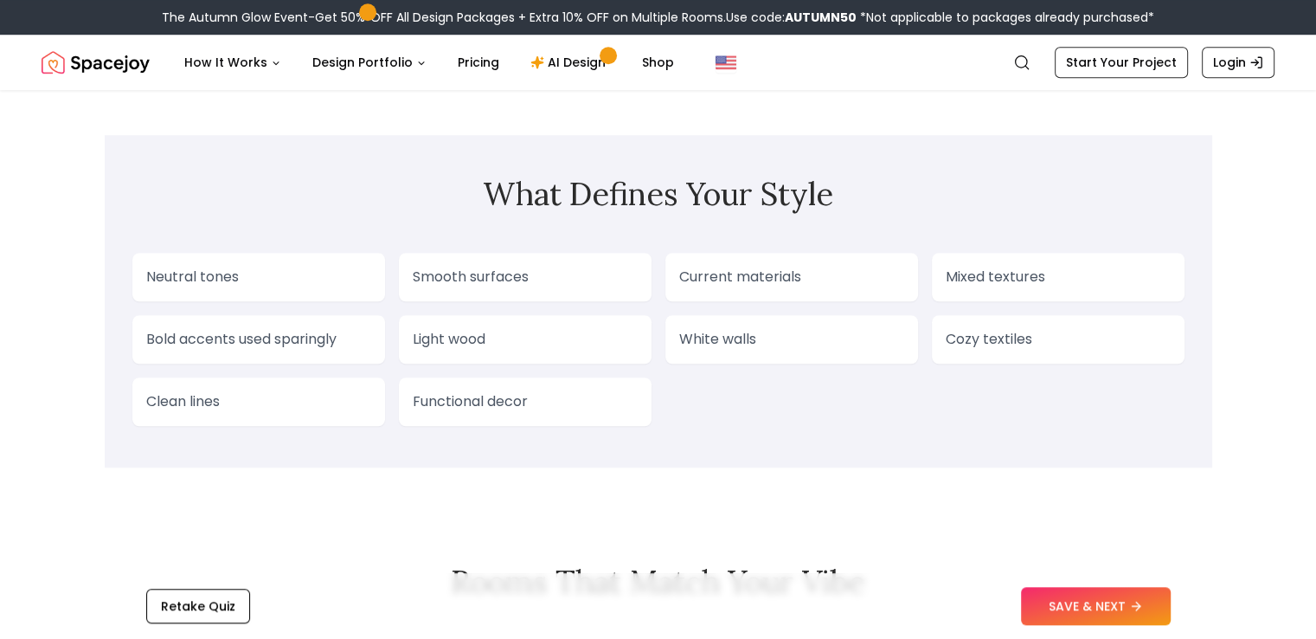
click at [762, 301] on div "Current materials" at bounding box center [791, 277] width 253 height 48
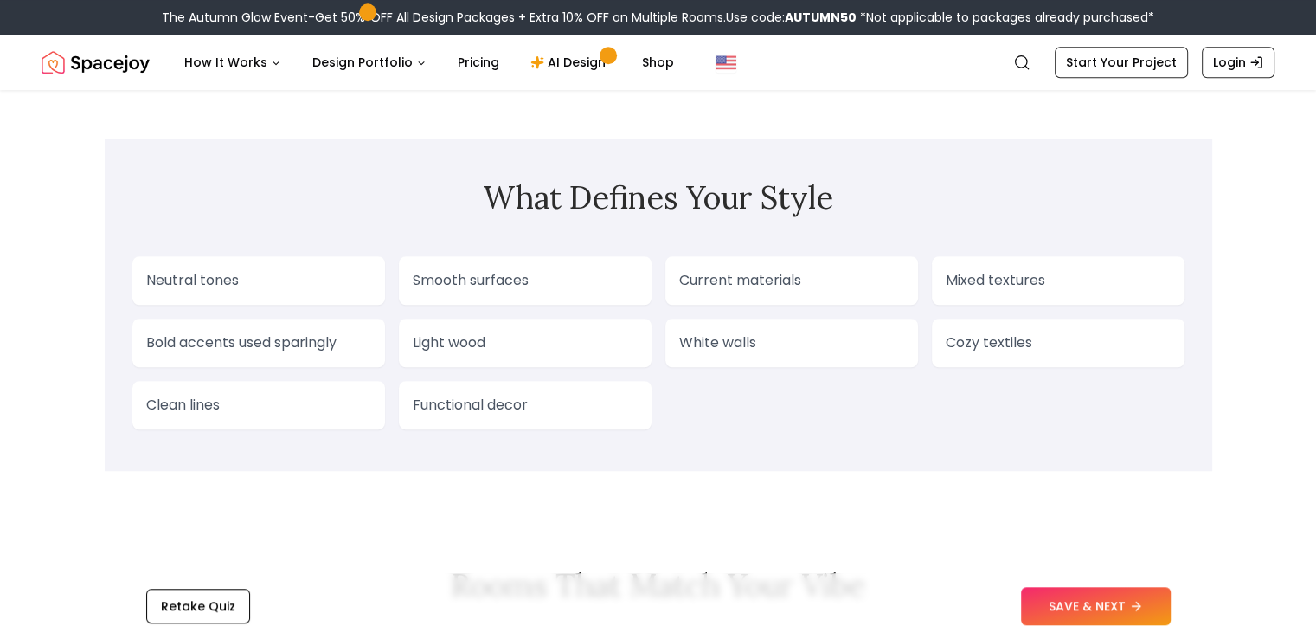
scroll to position [1425, 0]
click at [806, 292] on p "Current materials" at bounding box center [791, 281] width 225 height 21
click at [1141, 603] on icon at bounding box center [1142, 605] width 4 height 8
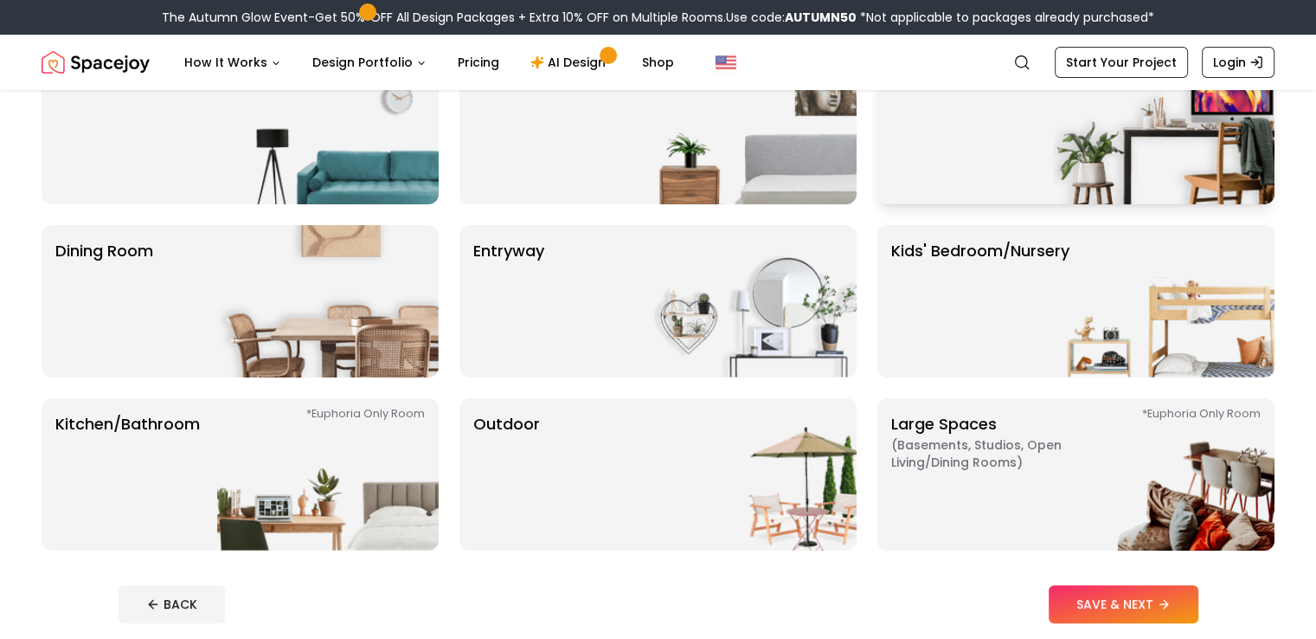
scroll to position [64, 0]
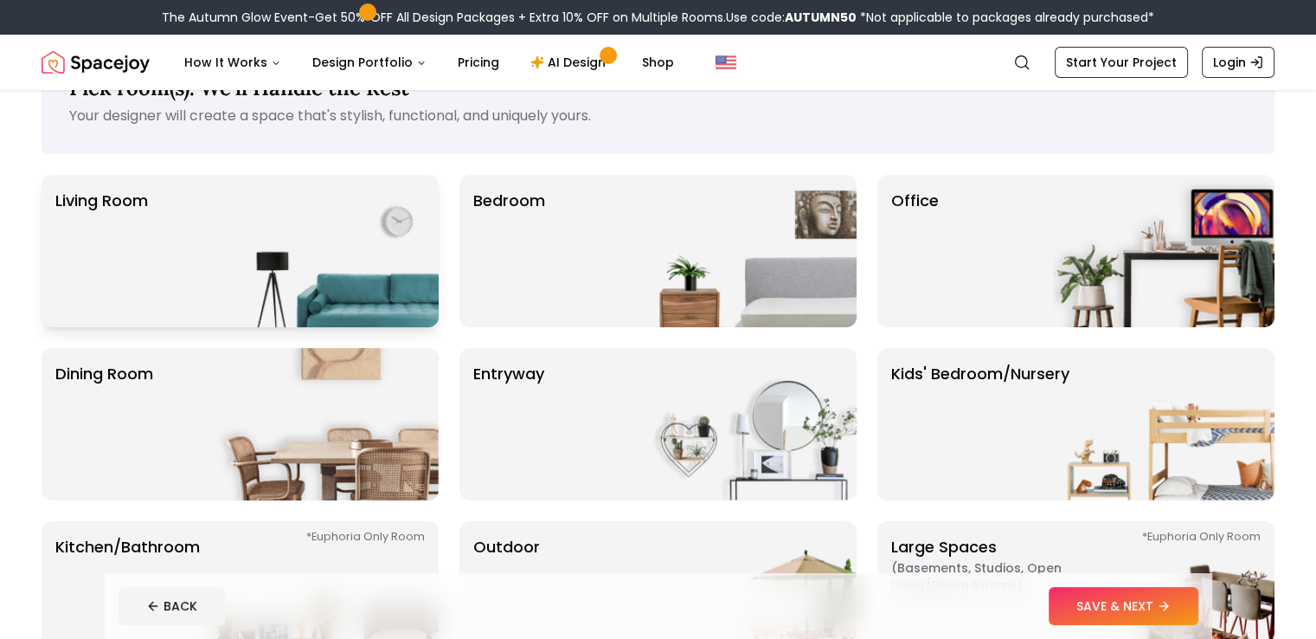
click at [234, 266] on img at bounding box center [328, 251] width 222 height 152
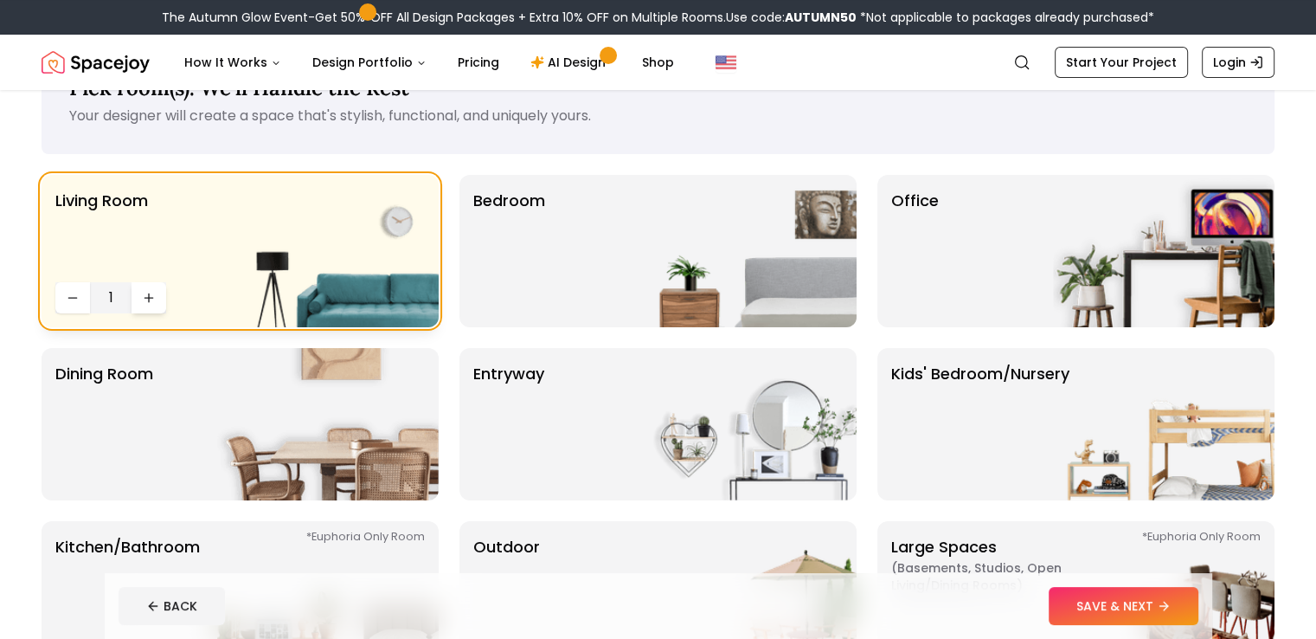
click at [149, 299] on icon "Increase quantity" at bounding box center [149, 297] width 0 height 8
click at [646, 239] on img at bounding box center [746, 251] width 222 height 152
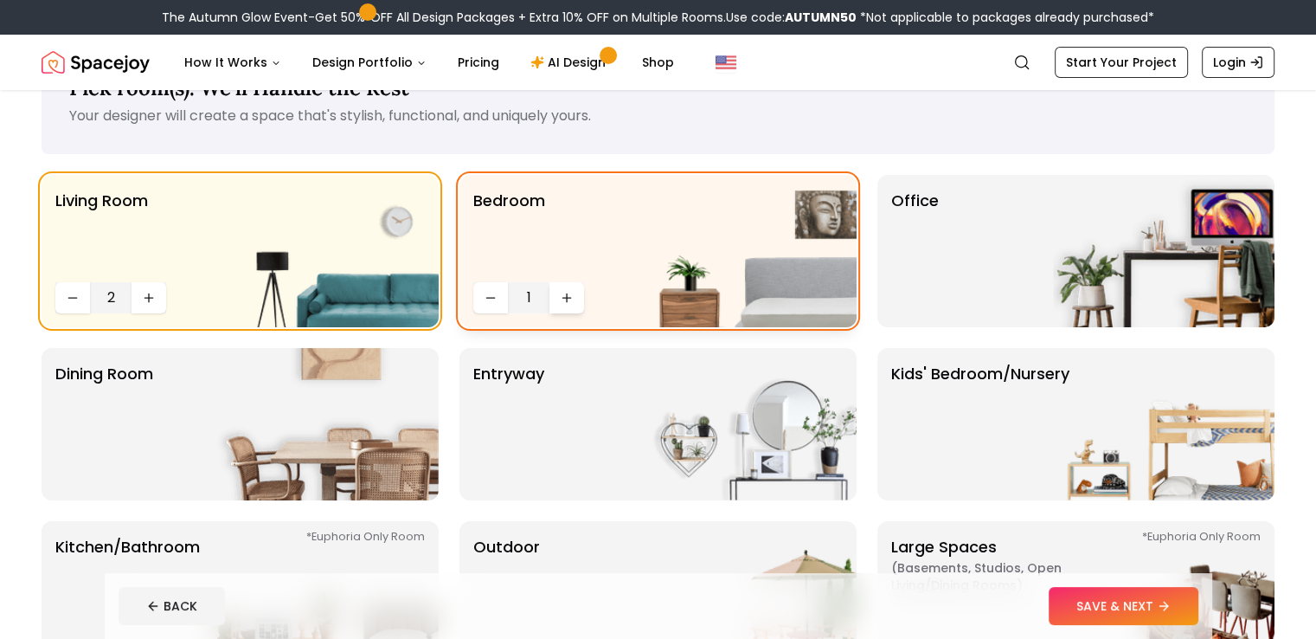
click at [567, 299] on icon "Increase quantity" at bounding box center [567, 297] width 0 height 8
click at [1071, 243] on img at bounding box center [1164, 251] width 222 height 152
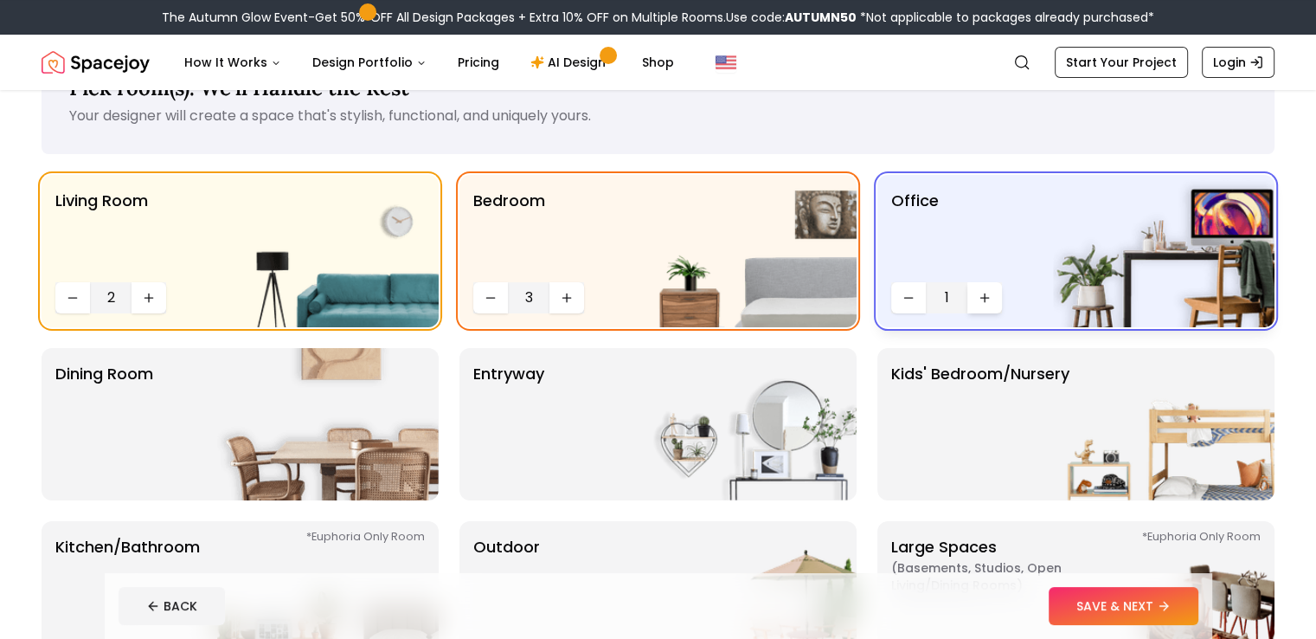
click at [967, 285] on button "Increase quantity" at bounding box center [984, 297] width 35 height 31
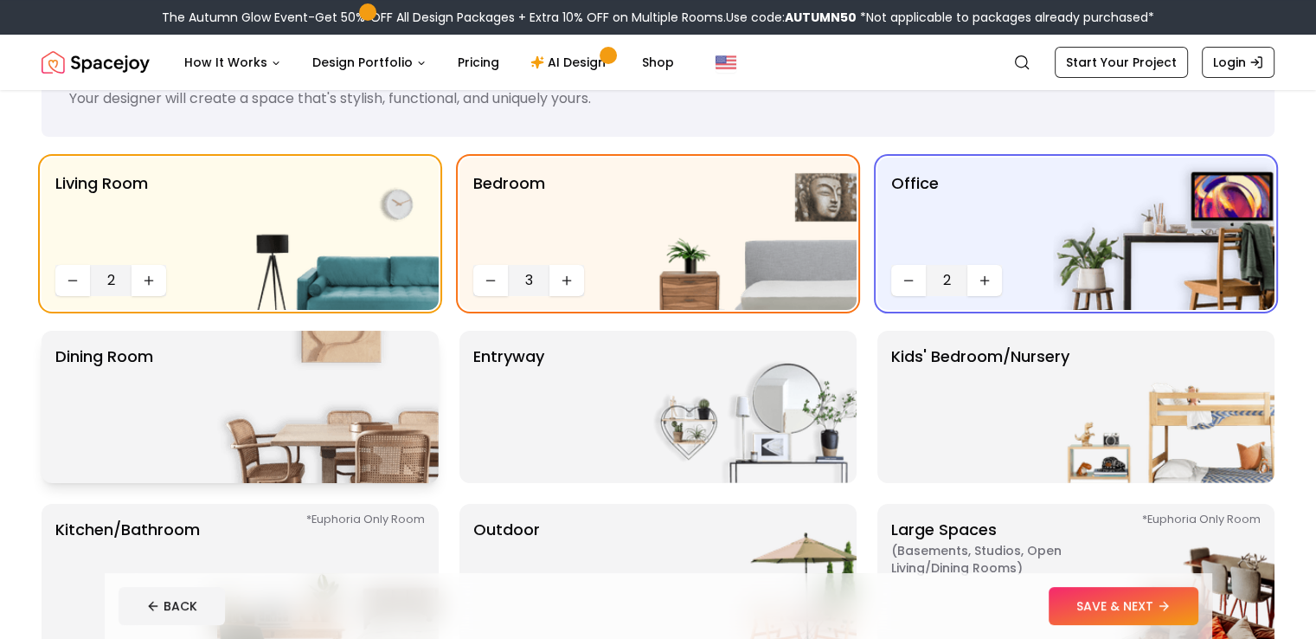
scroll to position [89, 0]
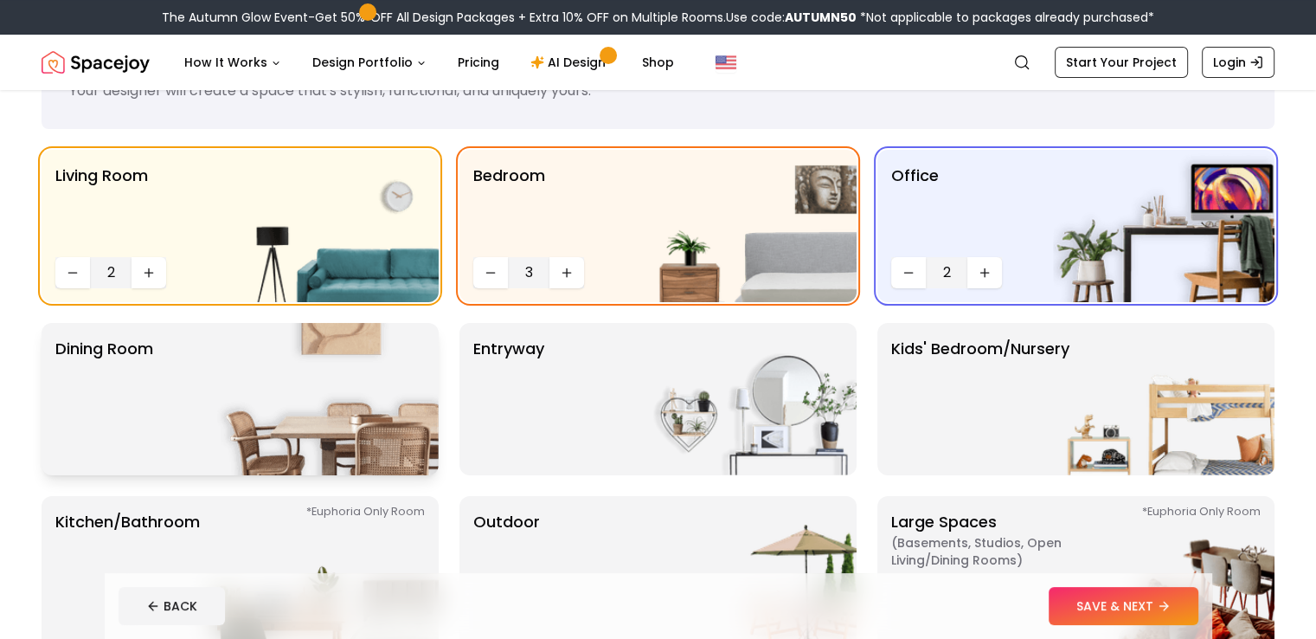
click at [275, 414] on img at bounding box center [328, 399] width 222 height 152
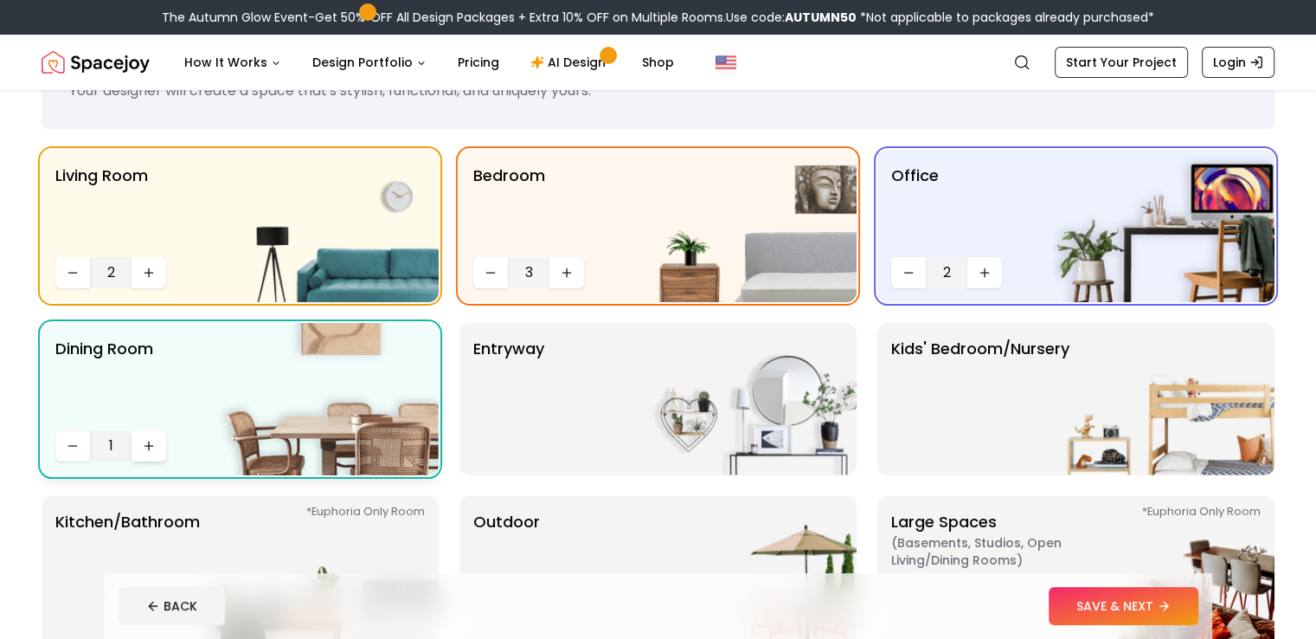
click at [140, 451] on button "Increase quantity" at bounding box center [149, 445] width 35 height 31
click at [637, 418] on img at bounding box center [746, 399] width 222 height 152
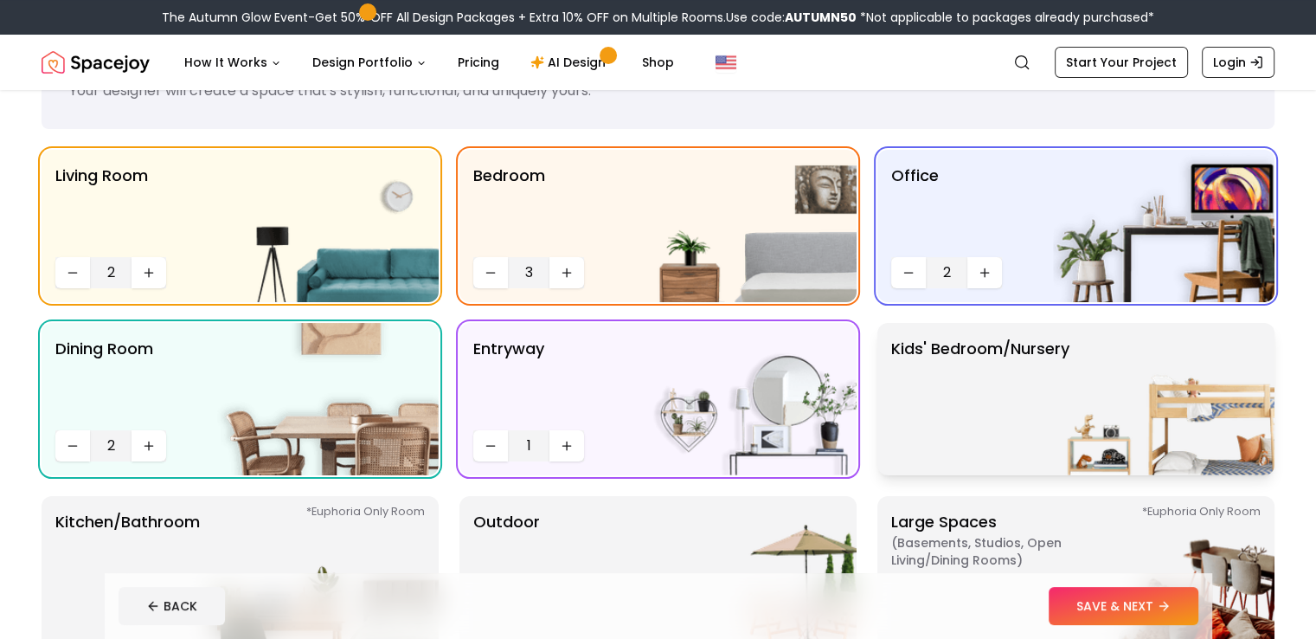
click at [1050, 395] on p "Kids' Bedroom/Nursery" at bounding box center [980, 399] width 178 height 125
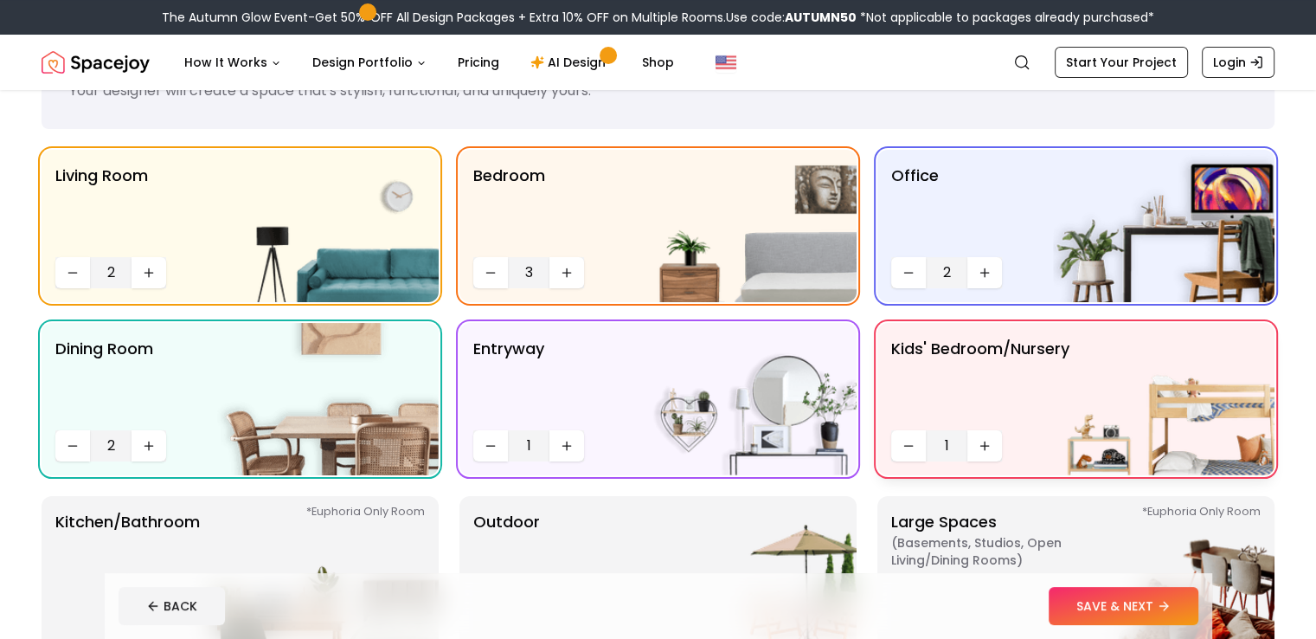
click at [1022, 394] on p "Kids' Bedroom/Nursery" at bounding box center [980, 380] width 178 height 87
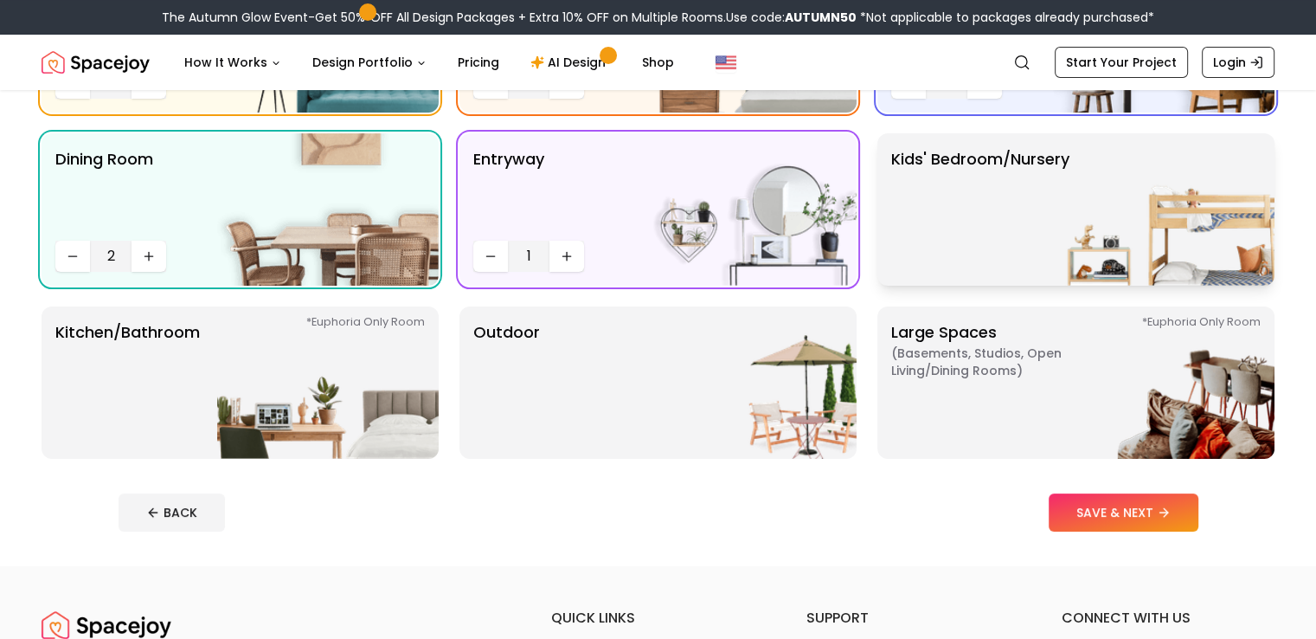
scroll to position [280, 0]
click at [1022, 394] on p "Large Spaces ( Basements, Studios, Open living/dining rooms ) *Euphoria Only Ro…" at bounding box center [999, 381] width 216 height 125
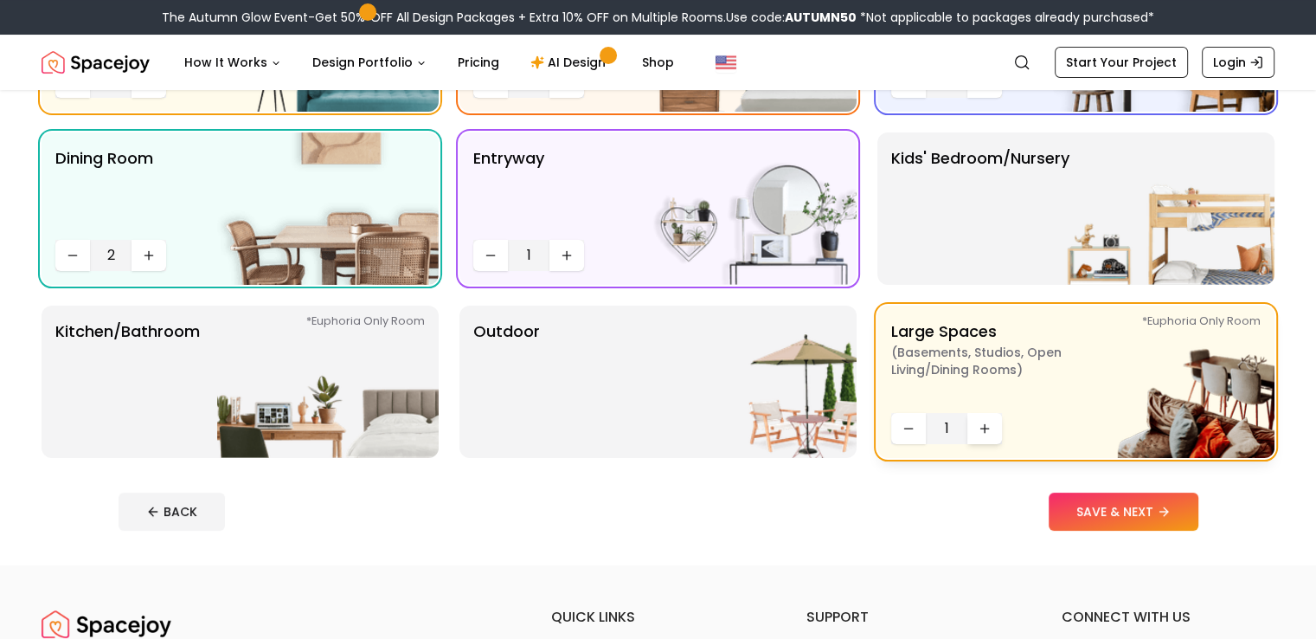
click at [973, 423] on button "Increase quantity" at bounding box center [984, 428] width 35 height 31
click at [637, 420] on img at bounding box center [746, 381] width 222 height 152
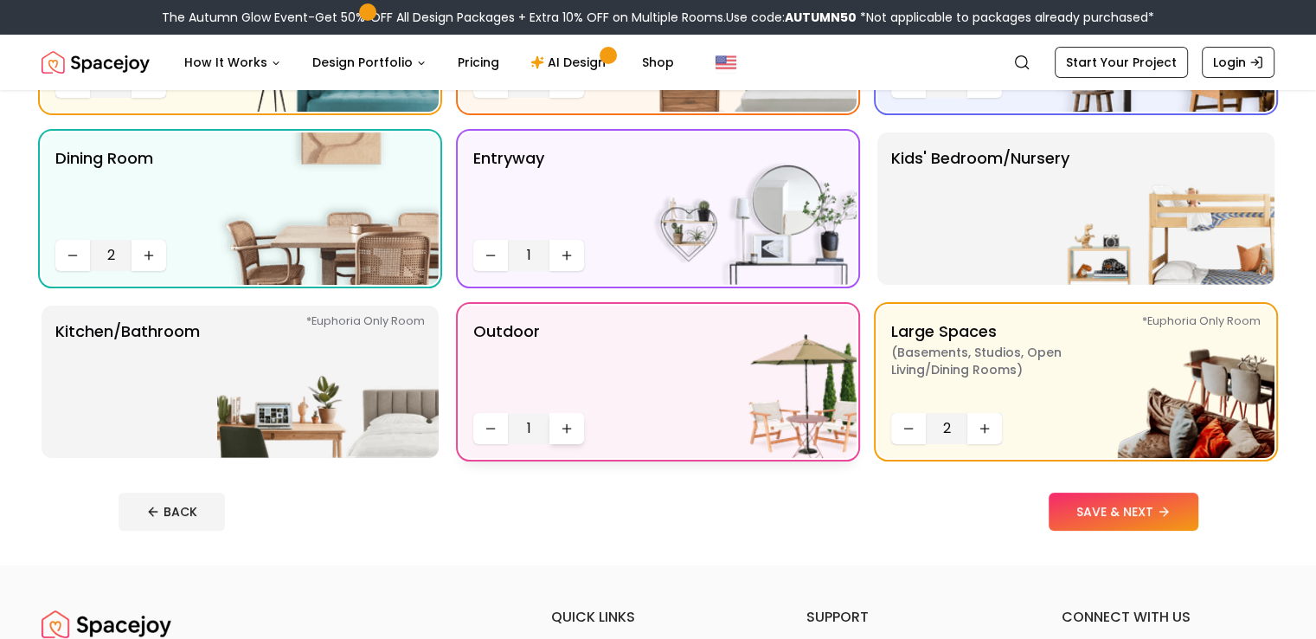
click at [567, 425] on icon "Increase quantity" at bounding box center [567, 428] width 0 height 8
click at [163, 385] on p "Kitchen/Bathroom *Euphoria Only Room" at bounding box center [127, 381] width 145 height 125
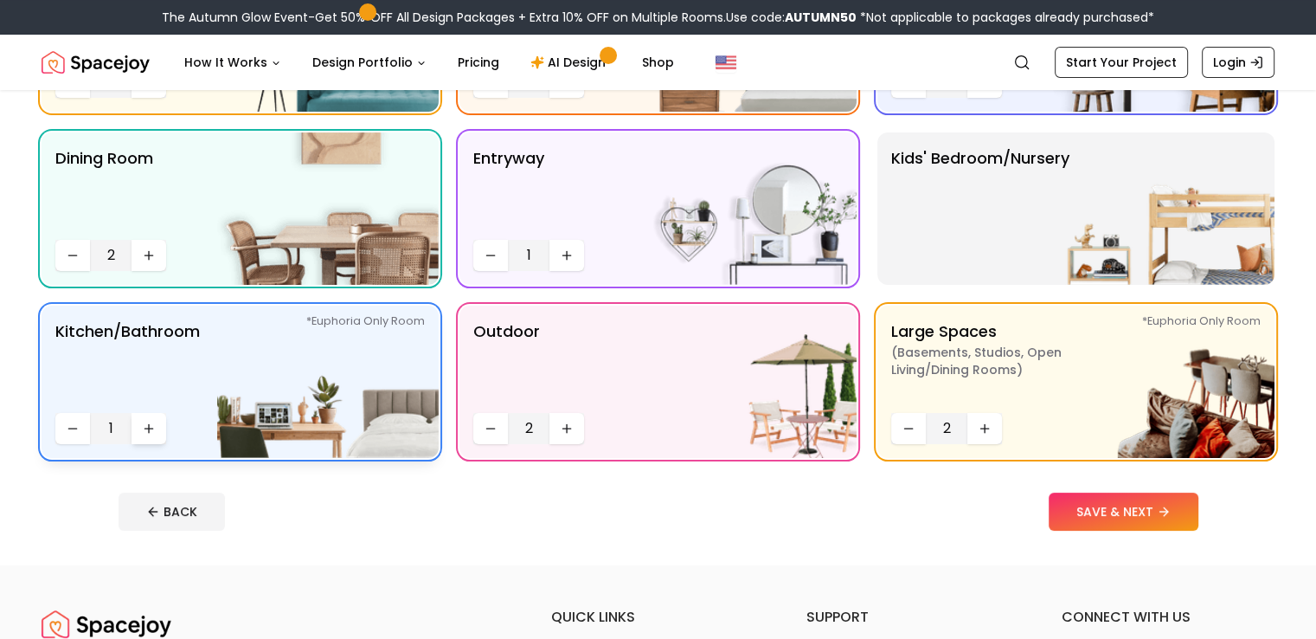
click at [140, 421] on button "Increase quantity" at bounding box center [149, 428] width 35 height 31
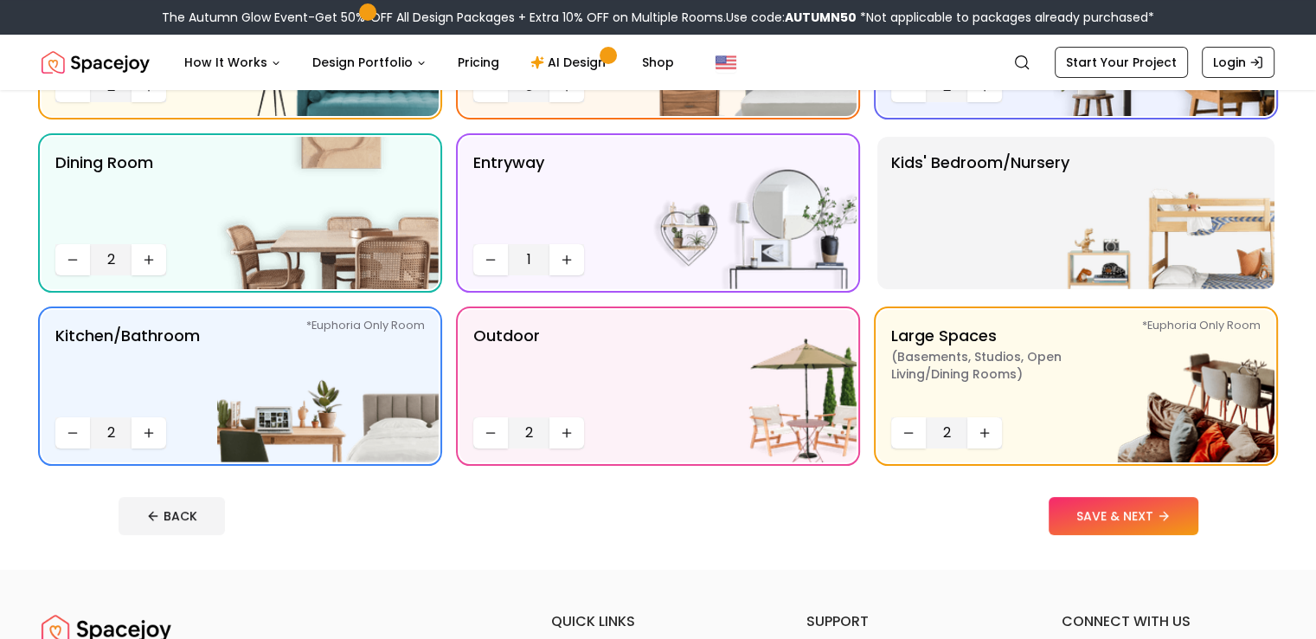
scroll to position [276, 0]
click at [1199, 517] on button "SAVE & NEXT" at bounding box center [1124, 515] width 150 height 38
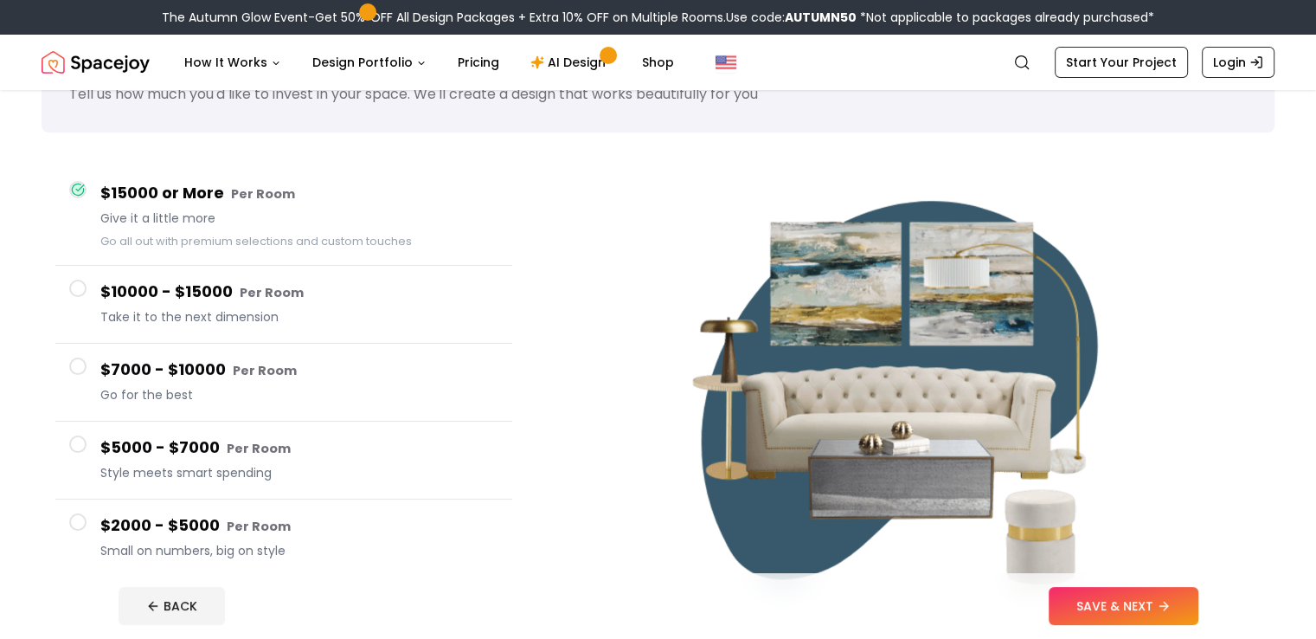
scroll to position [82, 0]
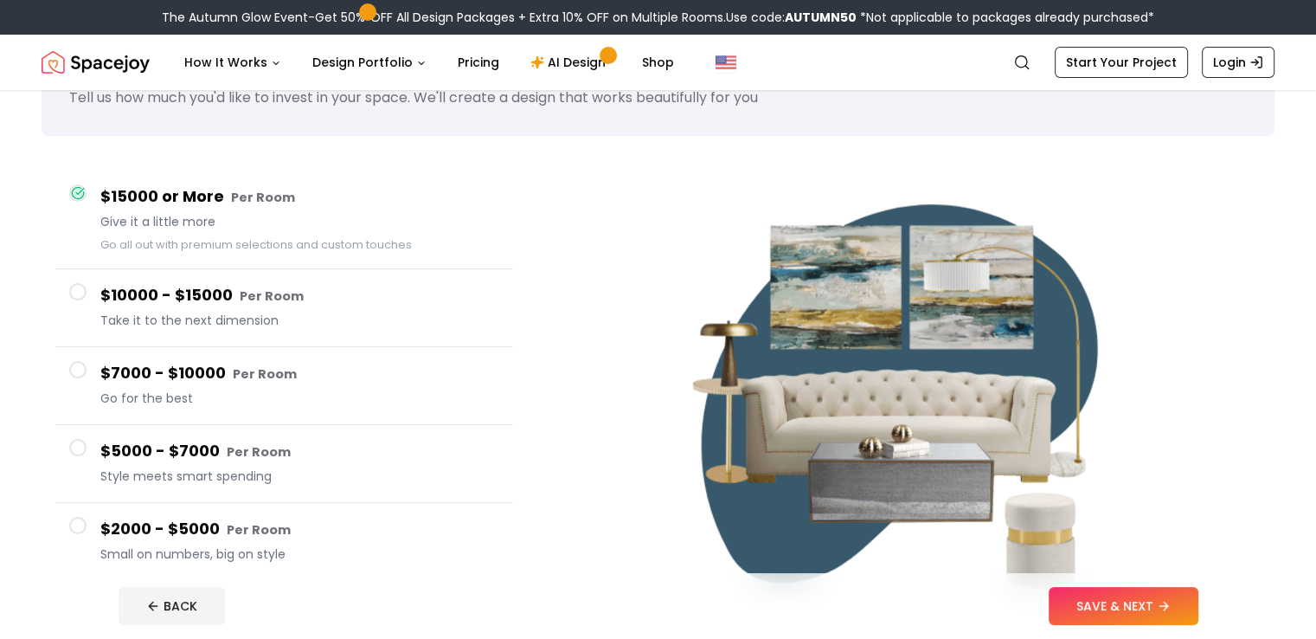
click at [206, 537] on h4 "$2000 - $5000 Per Room" at bounding box center [299, 529] width 398 height 25
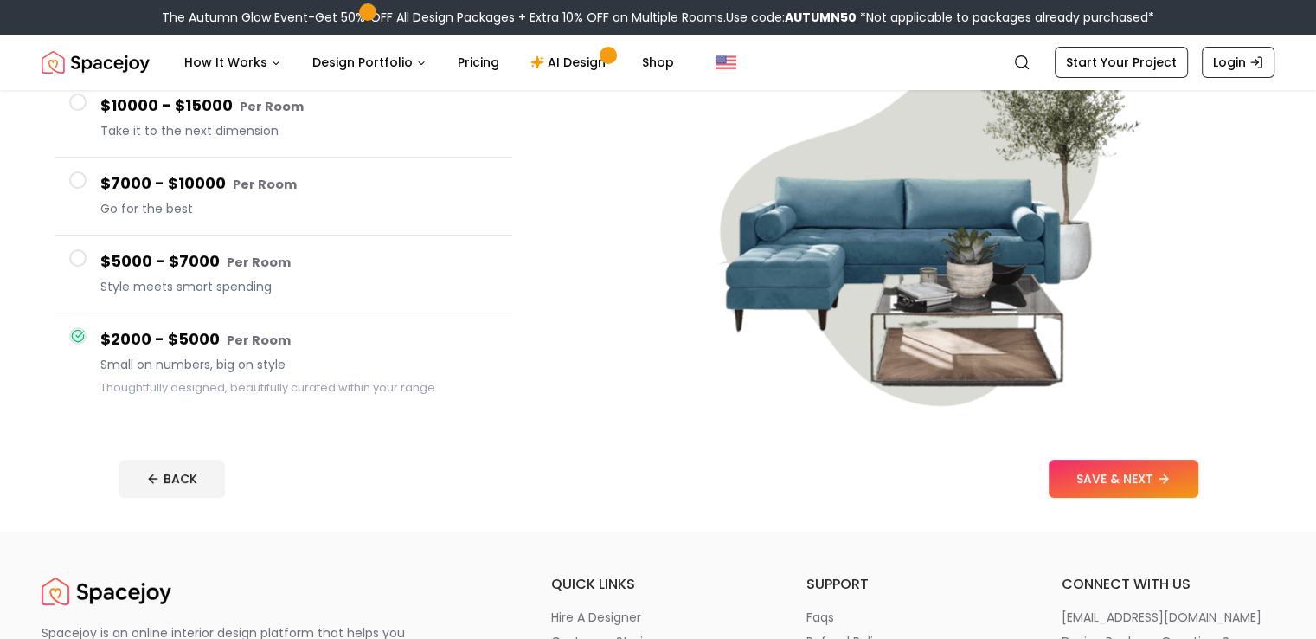
scroll to position [252, 0]
click at [1162, 472] on button "SAVE & NEXT" at bounding box center [1124, 478] width 150 height 38
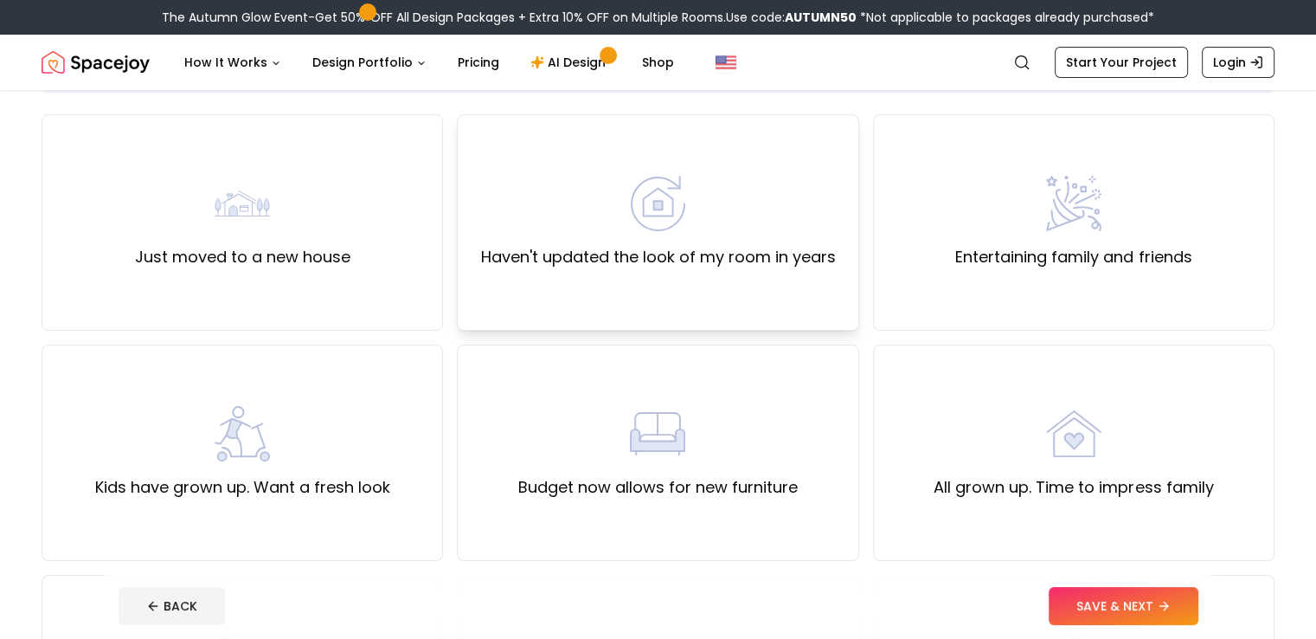
scroll to position [126, 0]
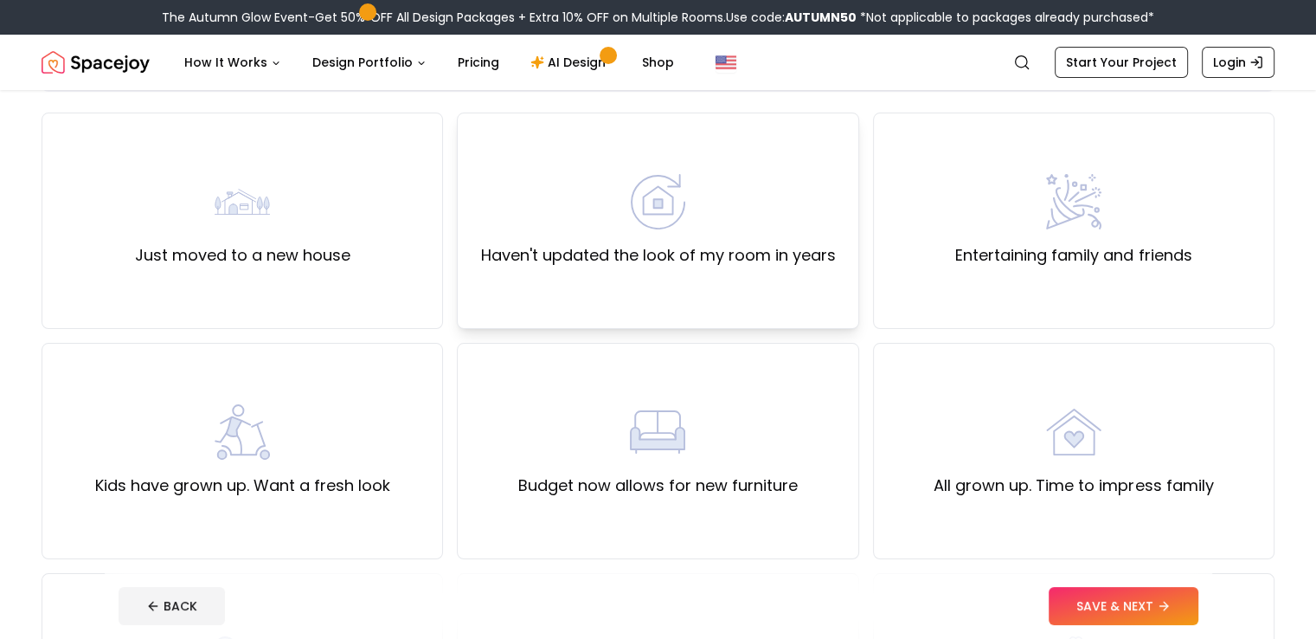
click at [677, 315] on div "Haven't updated the look of my room in years" at bounding box center [658, 220] width 402 height 216
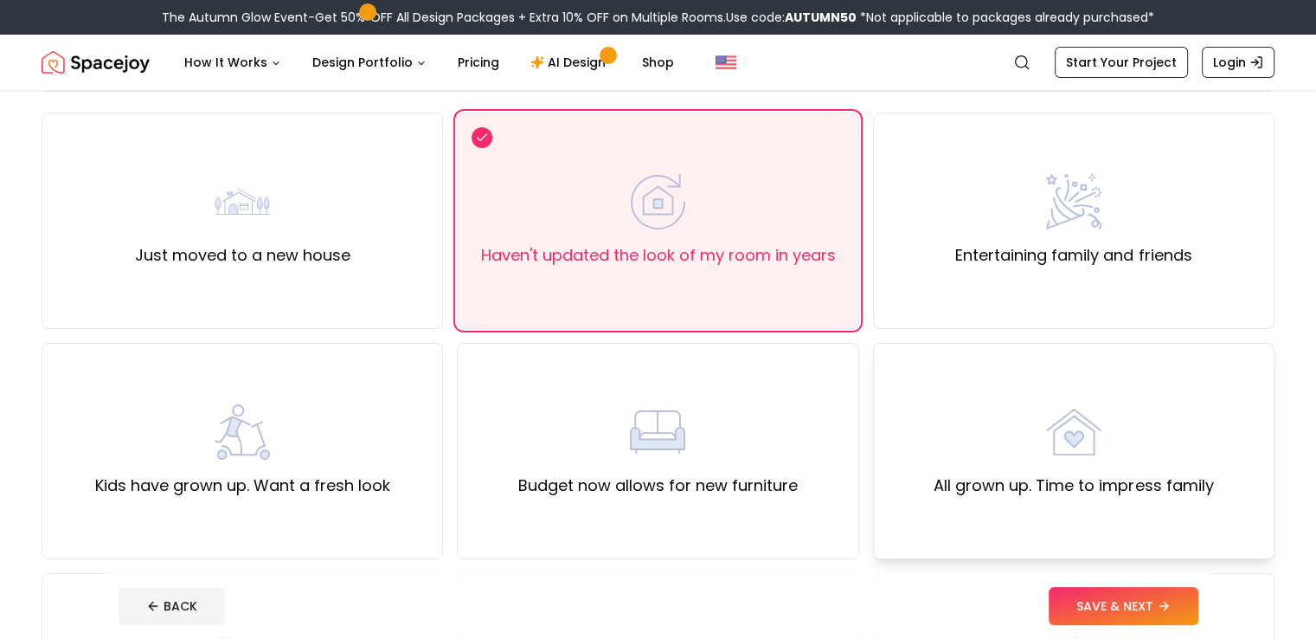
click at [961, 393] on div "All grown up. Time to impress family" at bounding box center [1074, 451] width 402 height 216
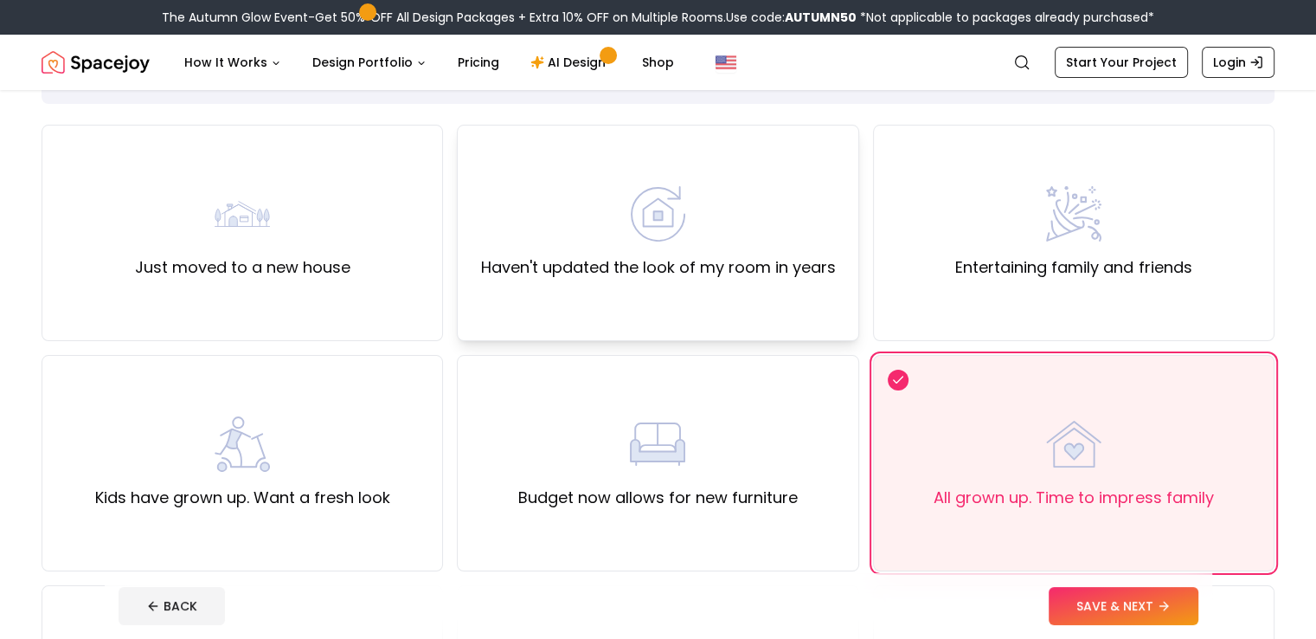
scroll to position [114, 0]
click at [678, 268] on label "Haven't updated the look of my room in years" at bounding box center [657, 267] width 355 height 24
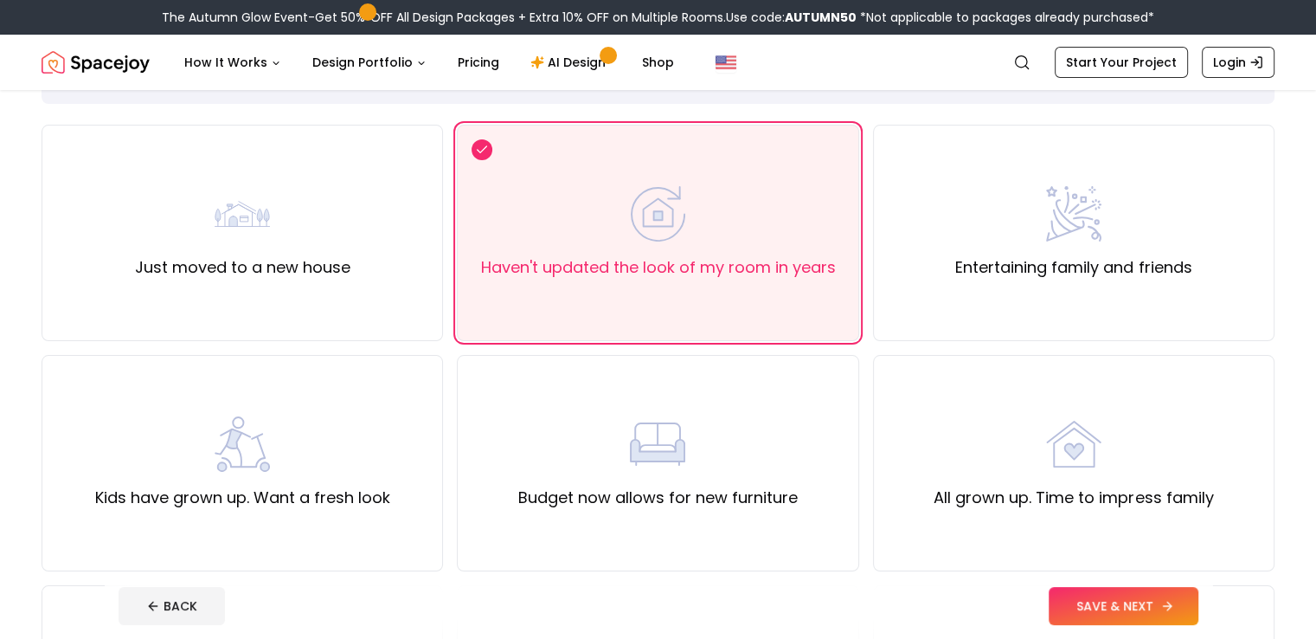
click at [1158, 601] on button "SAVE & NEXT" at bounding box center [1124, 606] width 150 height 38
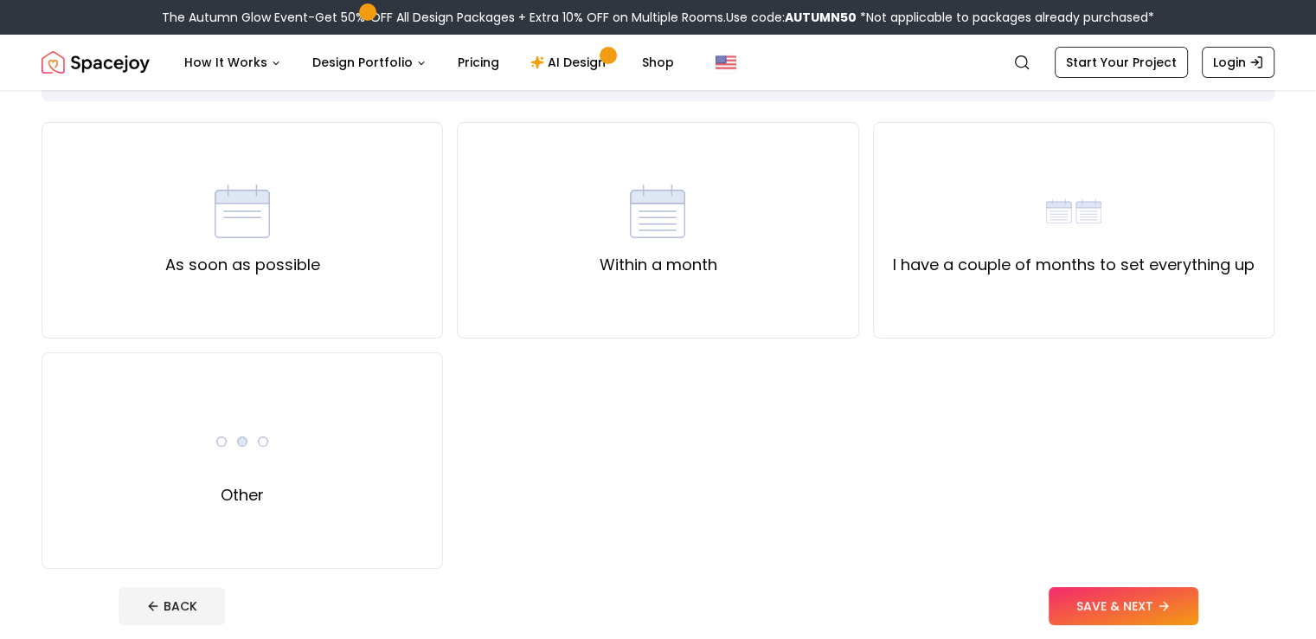
scroll to position [118, 0]
click at [1111, 267] on label "I have a couple of months to set everything up" at bounding box center [1074, 264] width 362 height 24
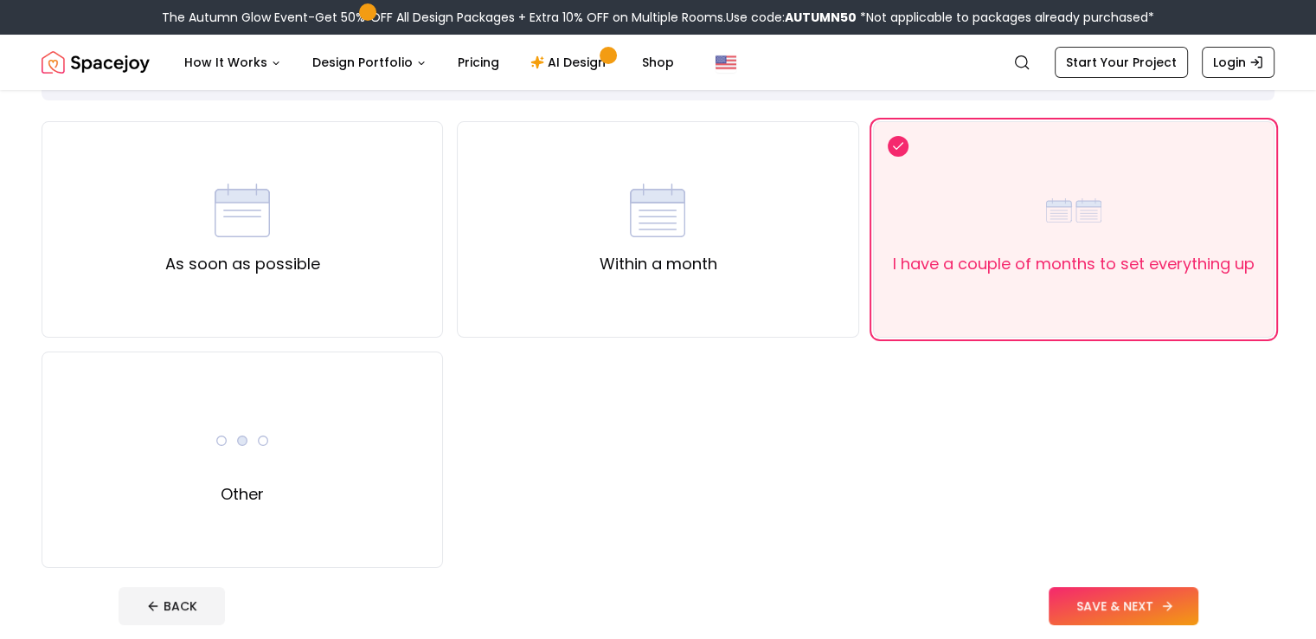
click at [1192, 610] on button "SAVE & NEXT" at bounding box center [1124, 606] width 150 height 38
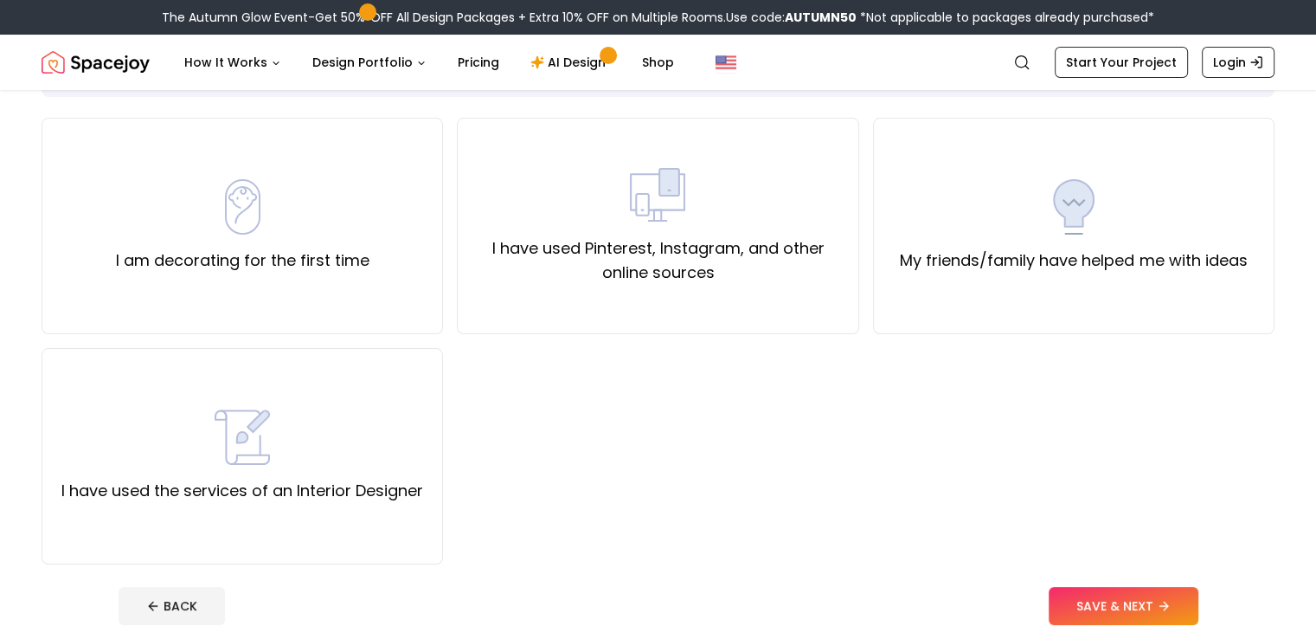
scroll to position [121, 0]
click at [1059, 281] on div "My friends/family have helped me with ideas" at bounding box center [1074, 226] width 402 height 216
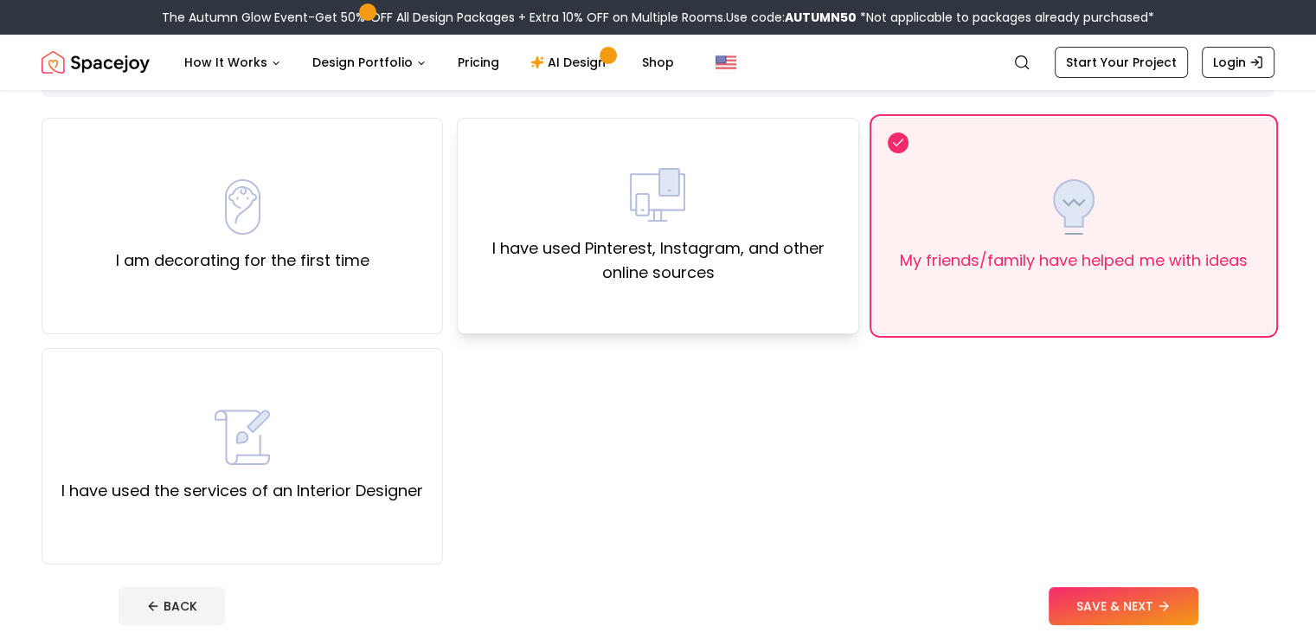
click at [789, 273] on label "I have used Pinterest, Instagram, and other online sources" at bounding box center [658, 260] width 372 height 48
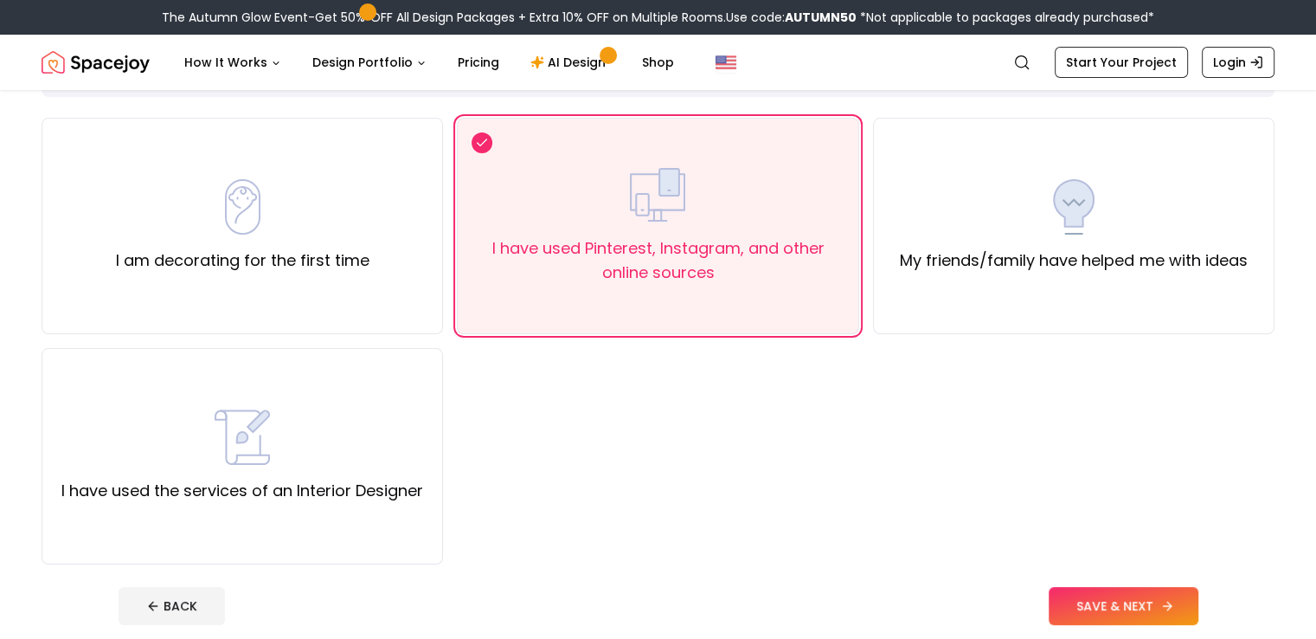
click at [1171, 606] on icon at bounding box center [1167, 606] width 8 height 0
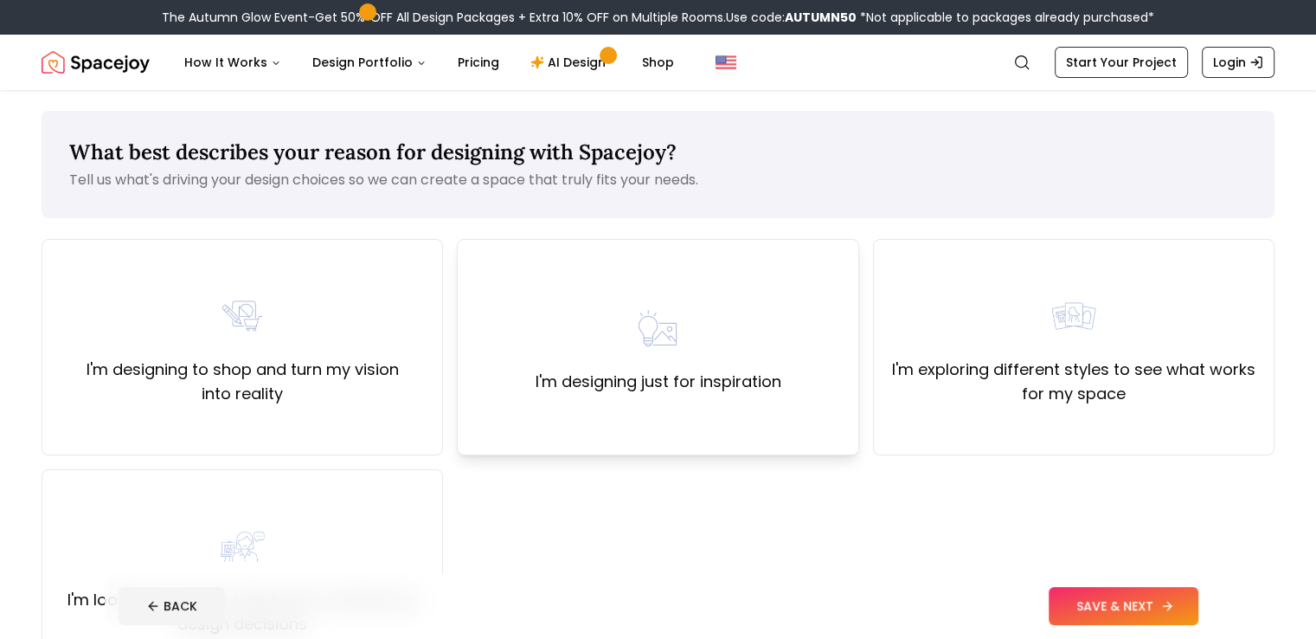
click at [612, 385] on label "I'm designing just for inspiration" at bounding box center [658, 382] width 246 height 24
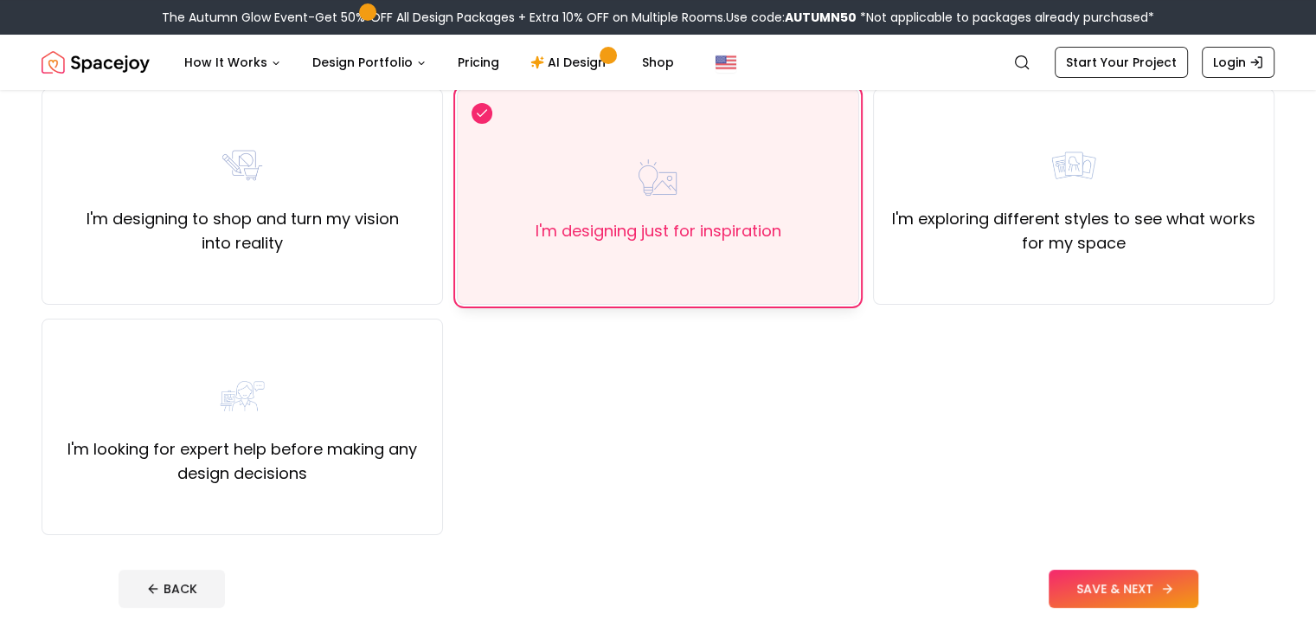
scroll to position [163, 0]
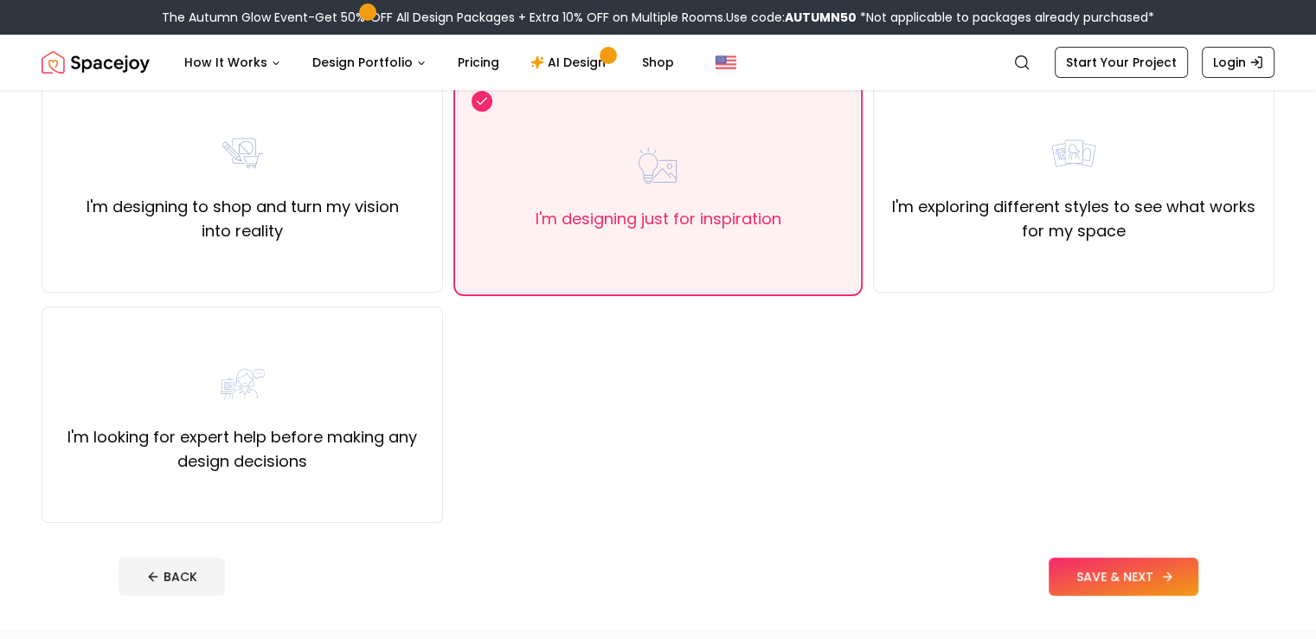
click at [1199, 575] on button "SAVE & NEXT" at bounding box center [1124, 576] width 150 height 38
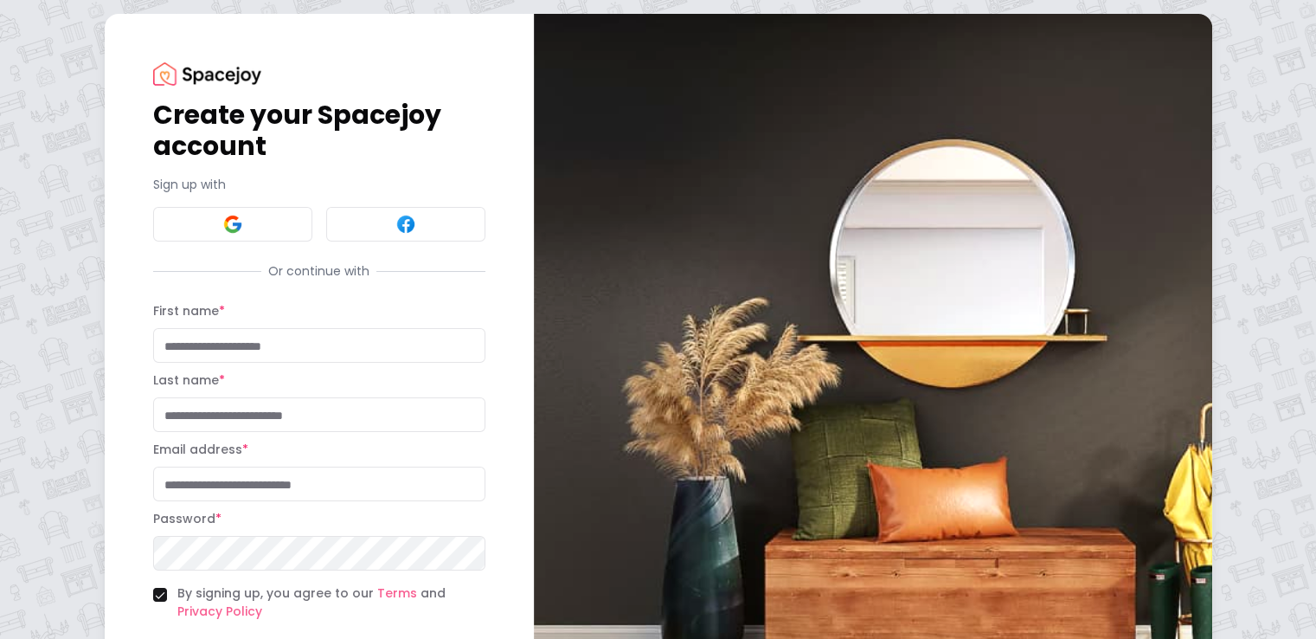
scroll to position [138, 0]
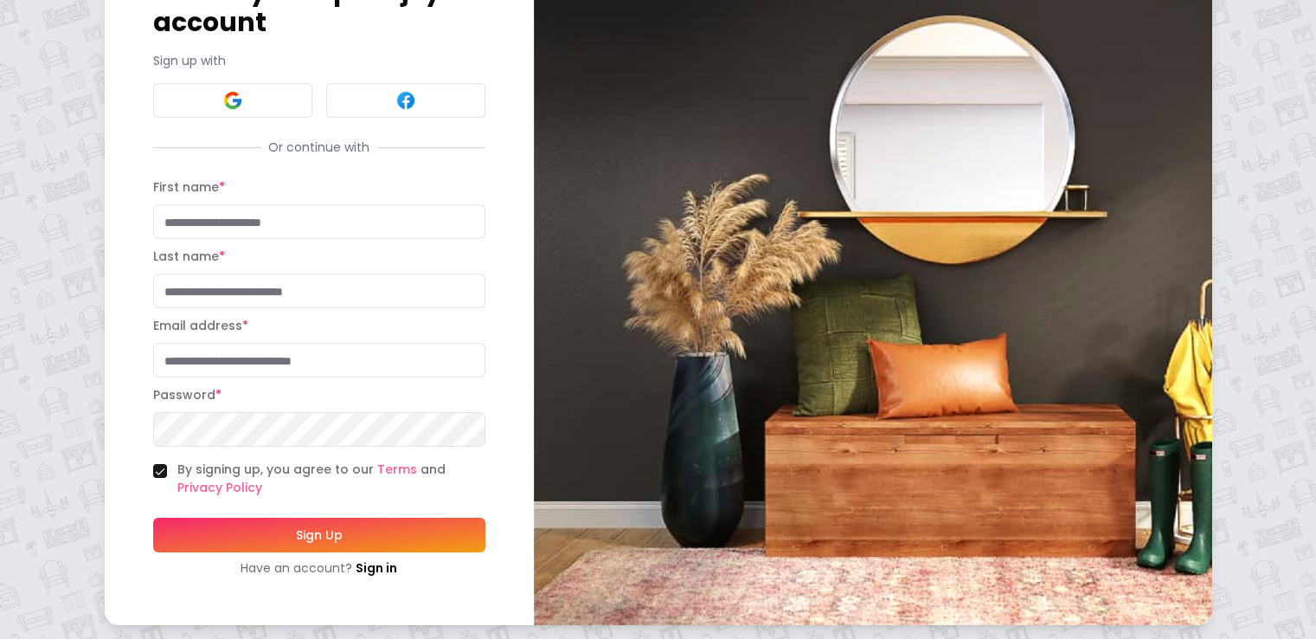
scroll to position [163, 0]
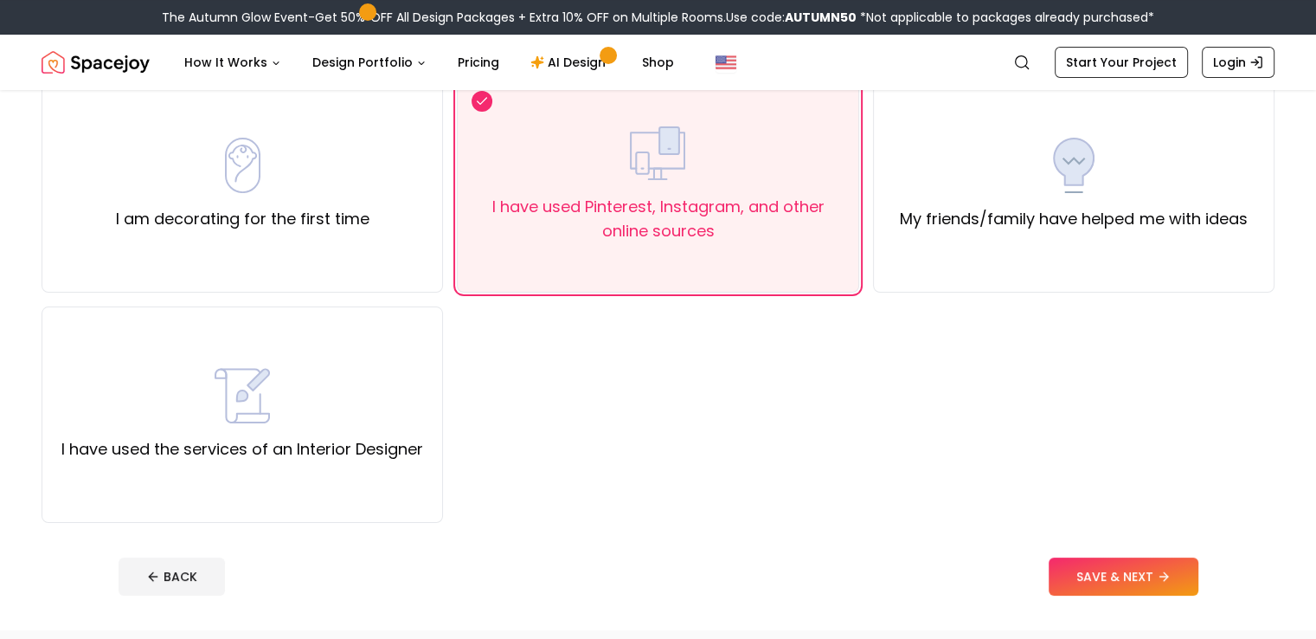
scroll to position [121, 0]
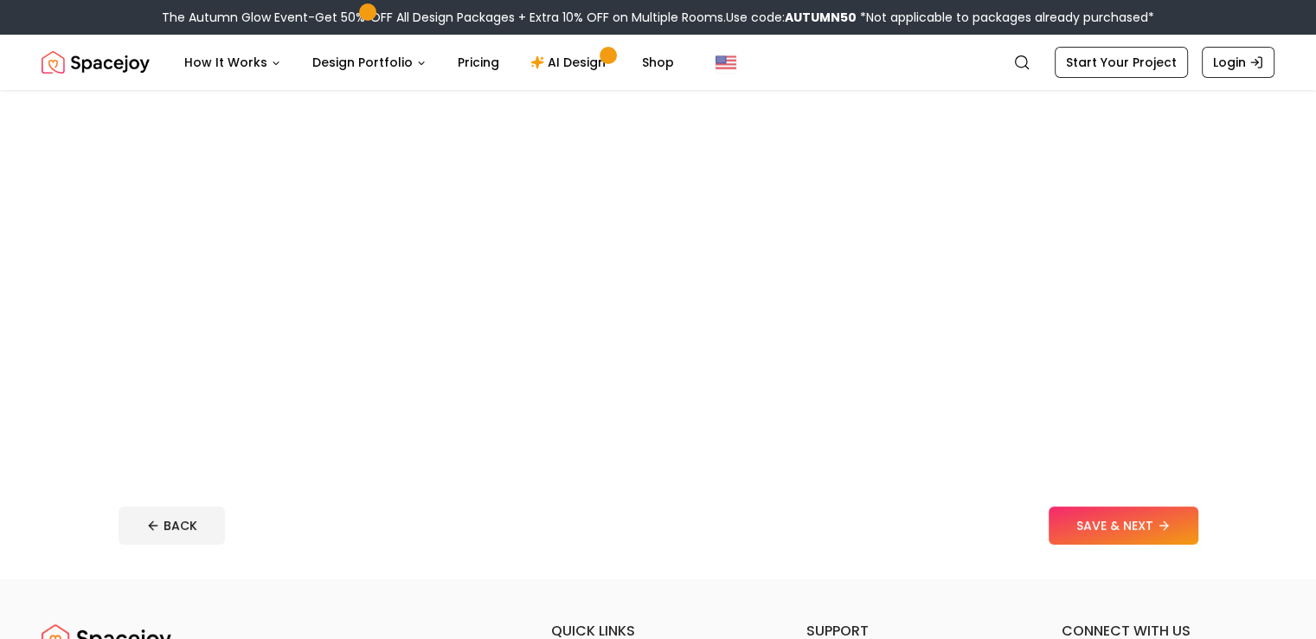
scroll to position [276, 0]
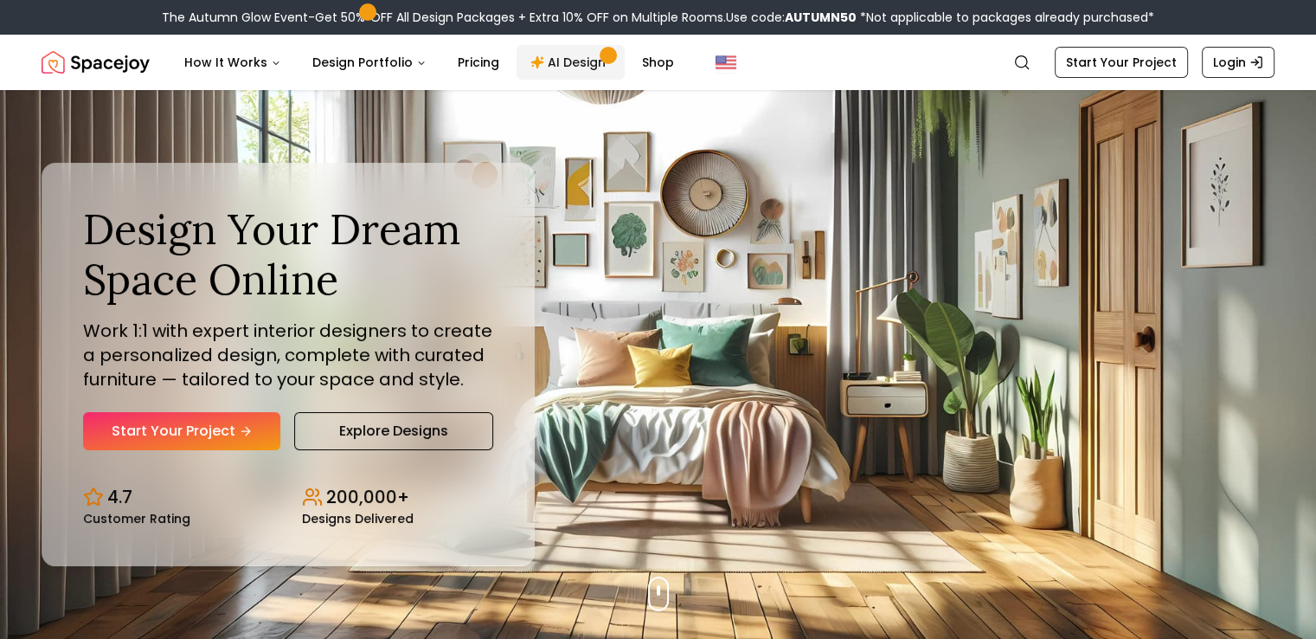
click at [581, 55] on link "AI Design" at bounding box center [571, 62] width 108 height 35
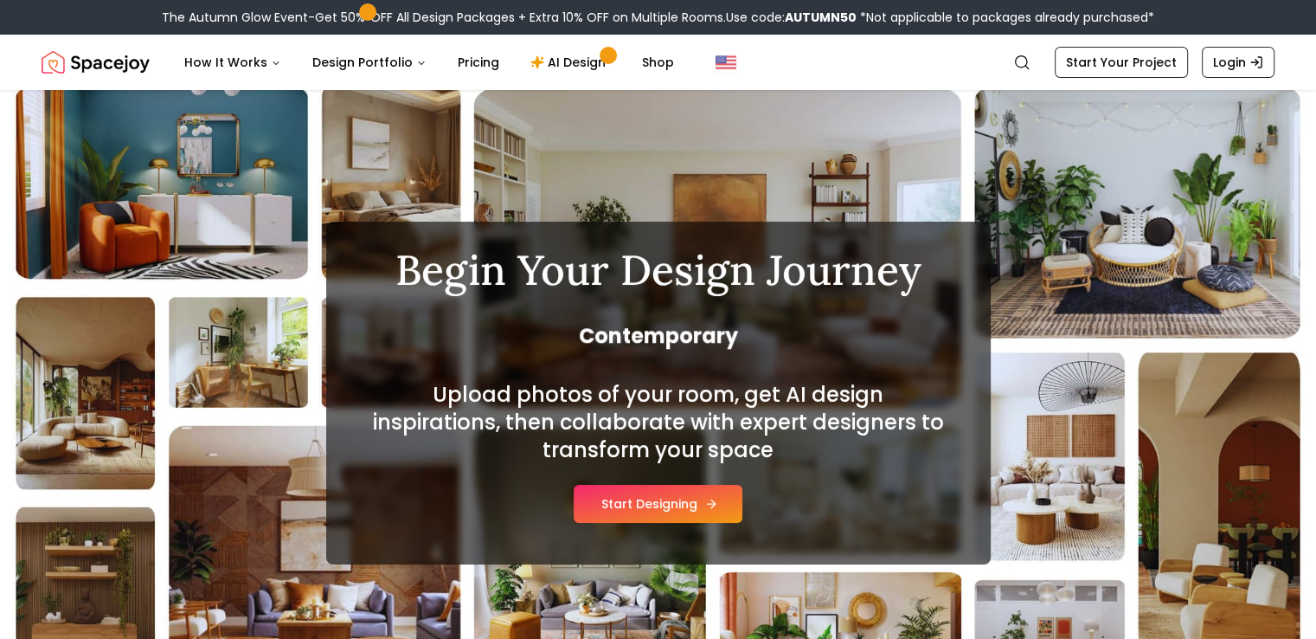
click at [666, 492] on button "Start Designing" at bounding box center [658, 504] width 169 height 38
